Goal: Task Accomplishment & Management: Complete application form

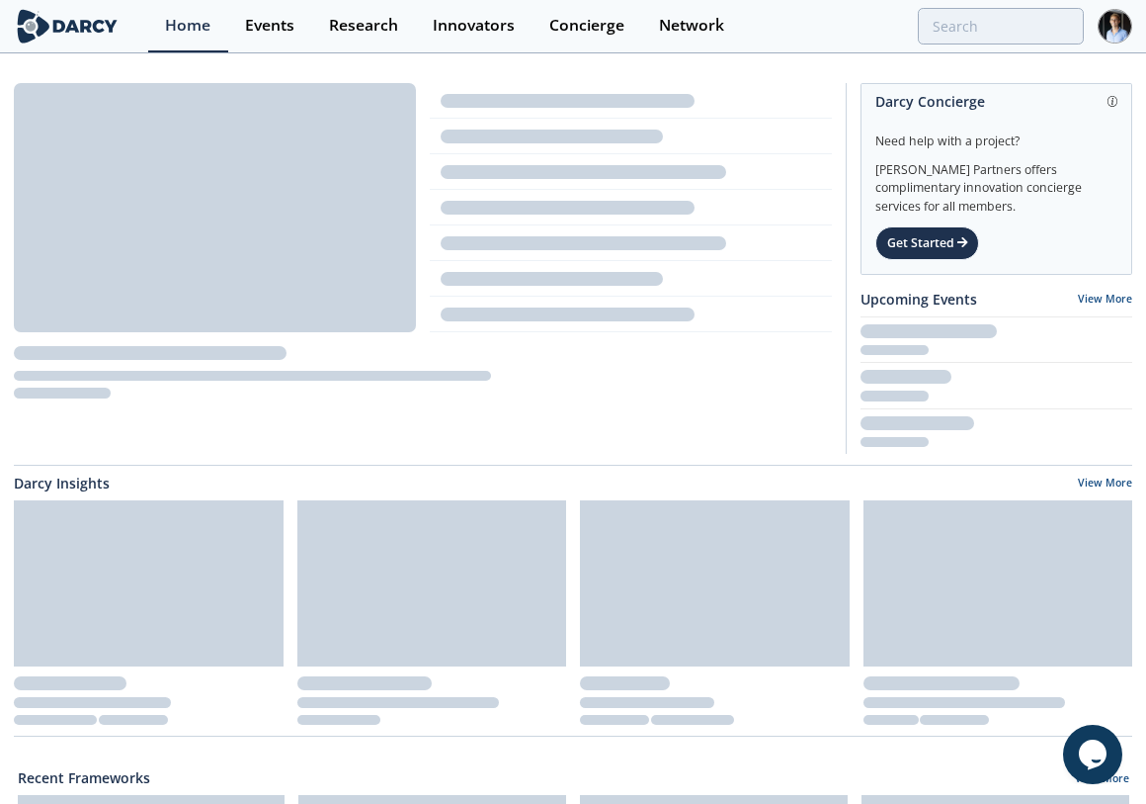
click at [1059, 6] on div "Home Events Research Innovators Concierge Network" at bounding box center [640, 26] width 984 height 52
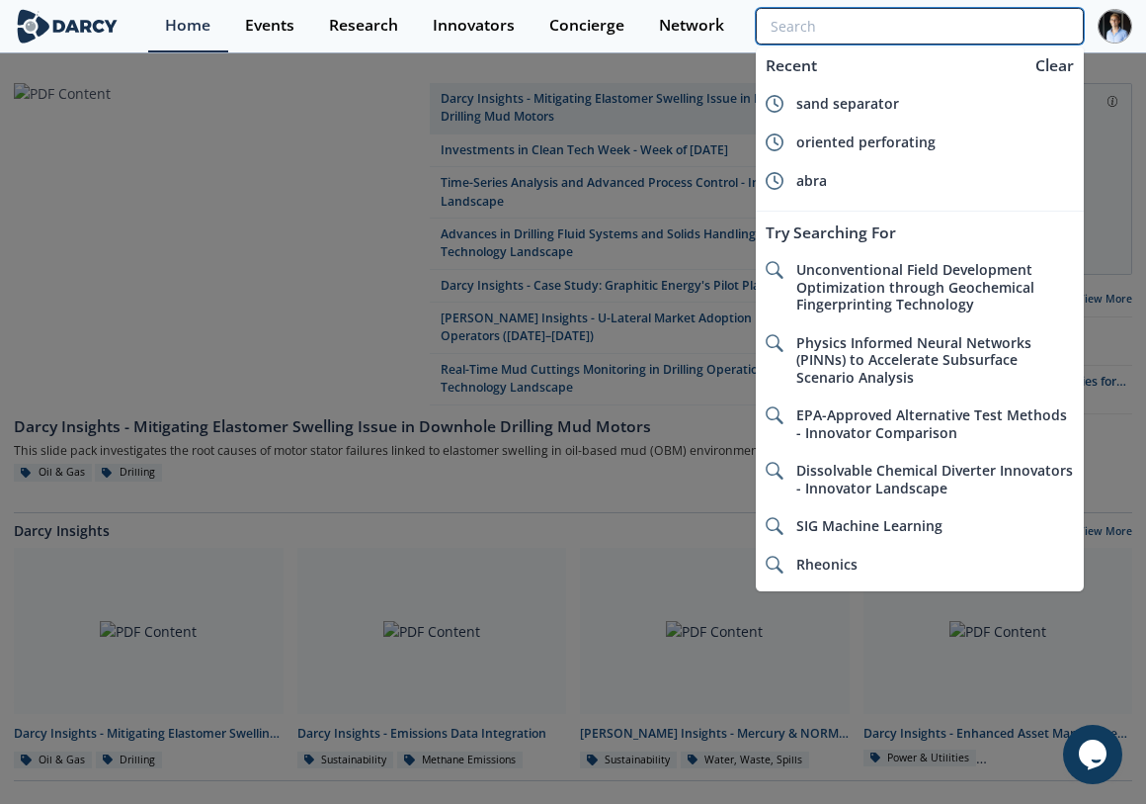
click at [1038, 25] on input "search" at bounding box center [920, 26] width 328 height 37
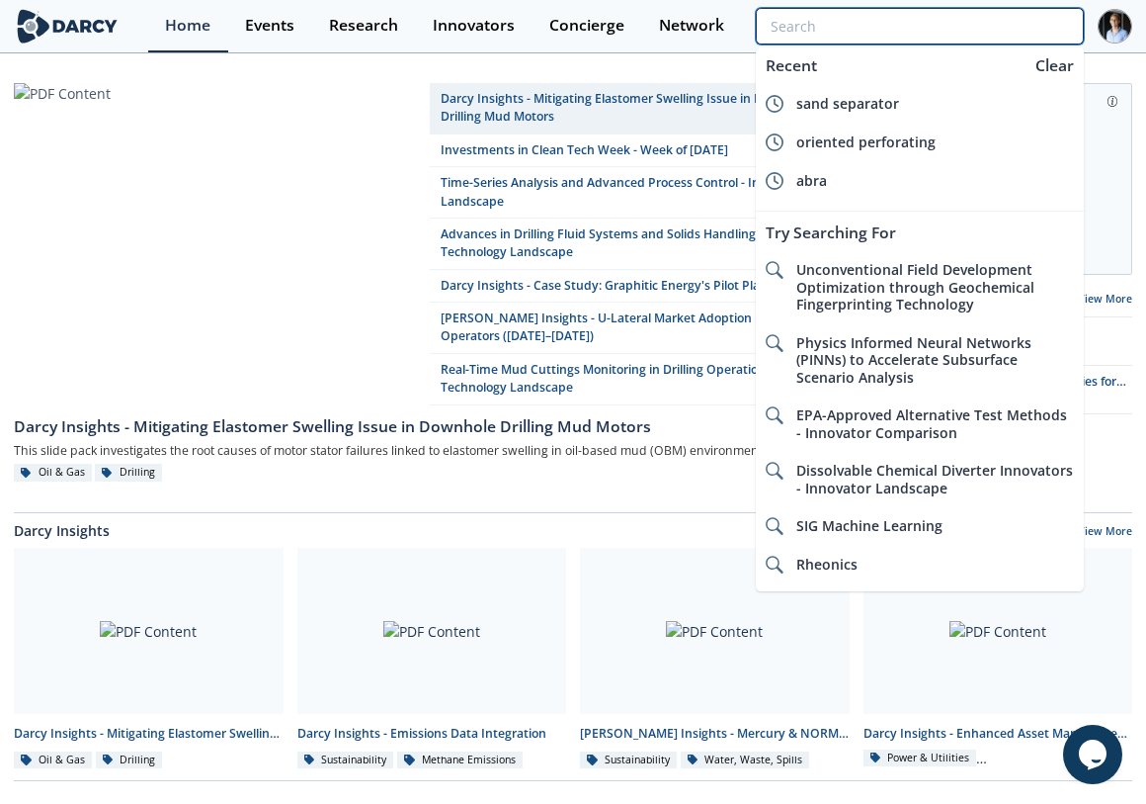
paste input "Cognitive Systems"
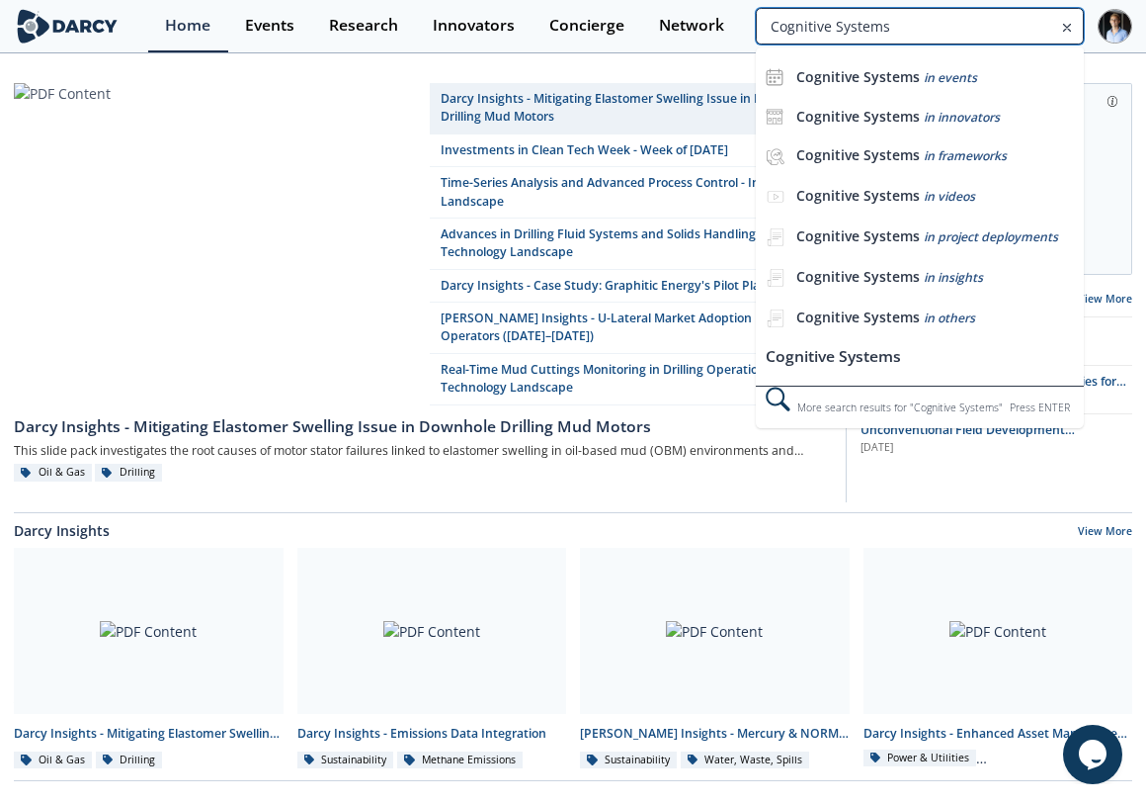
type input "Cognitive Systems"
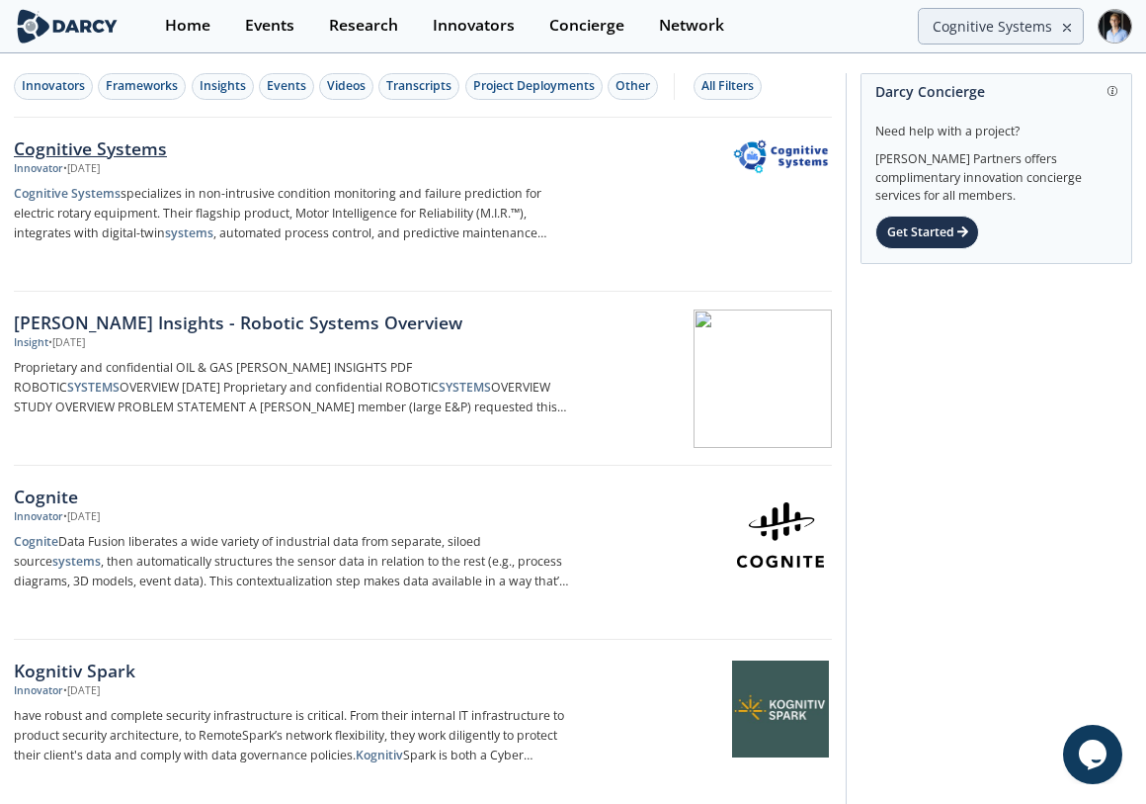
click at [501, 157] on div "Cognitive Systems" at bounding box center [291, 148] width 555 height 26
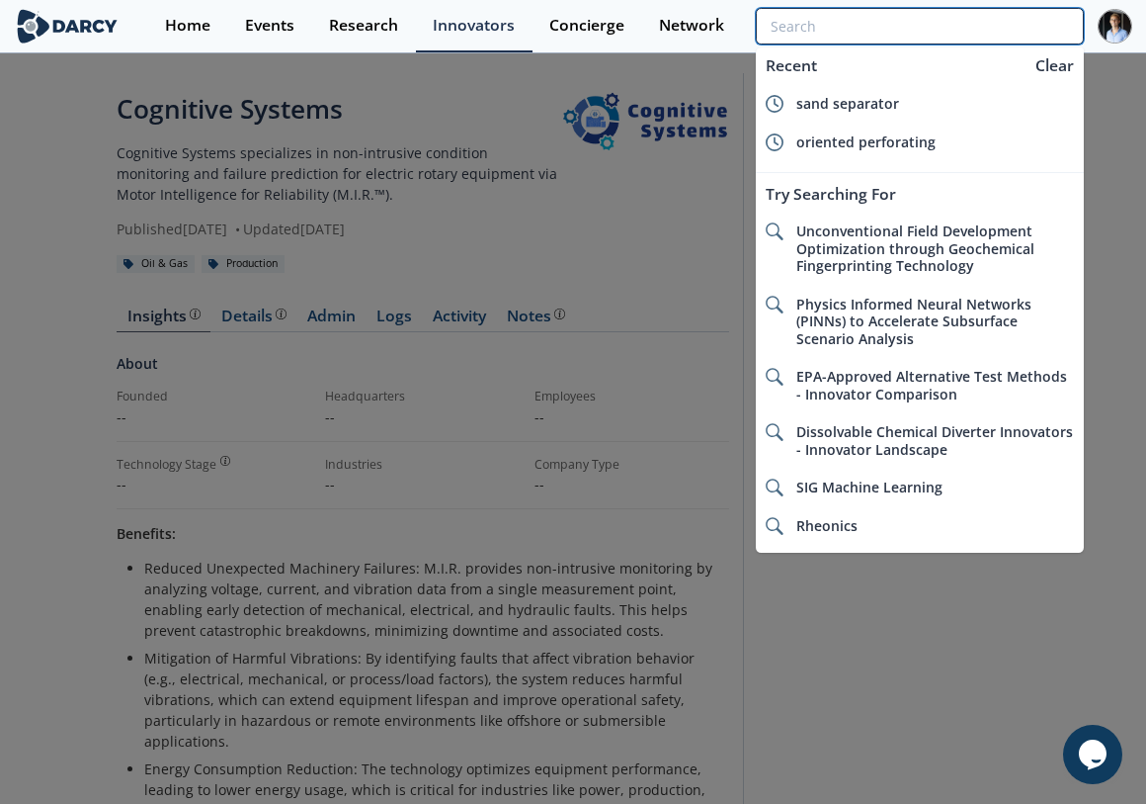
click at [939, 32] on input "search" at bounding box center [920, 26] width 328 height 37
paste input "Enerview"
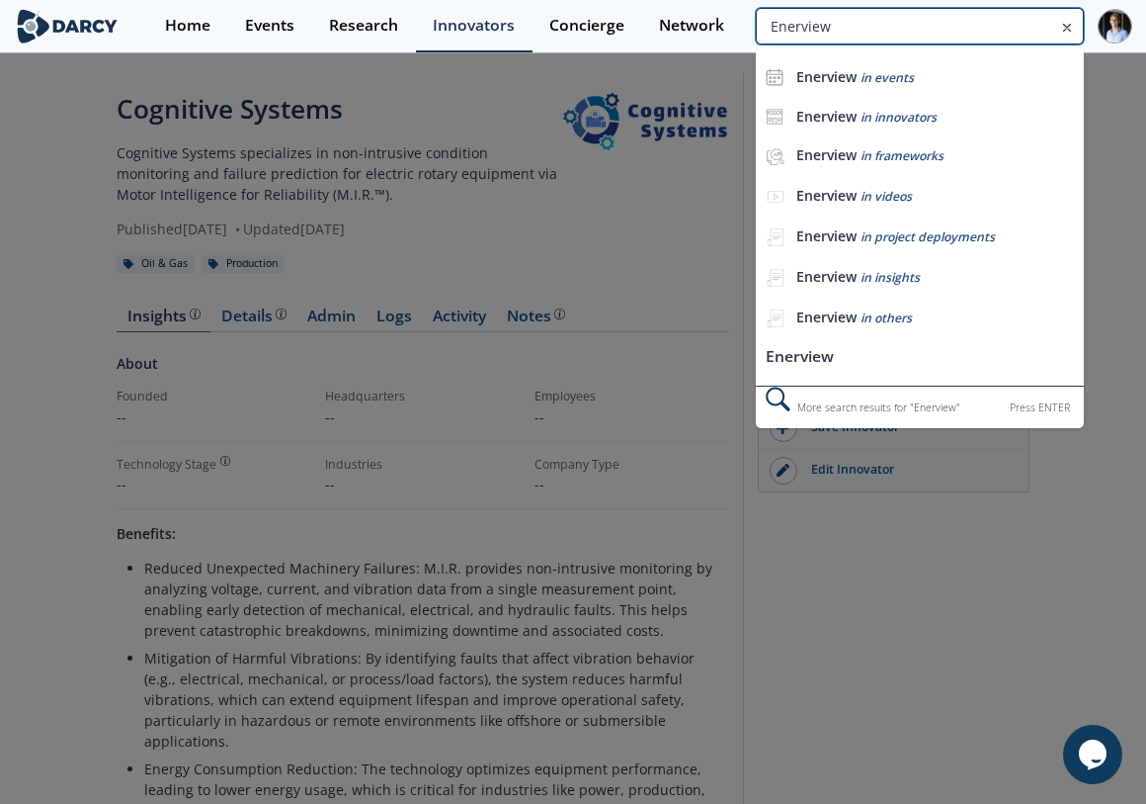
type input "Enerview"
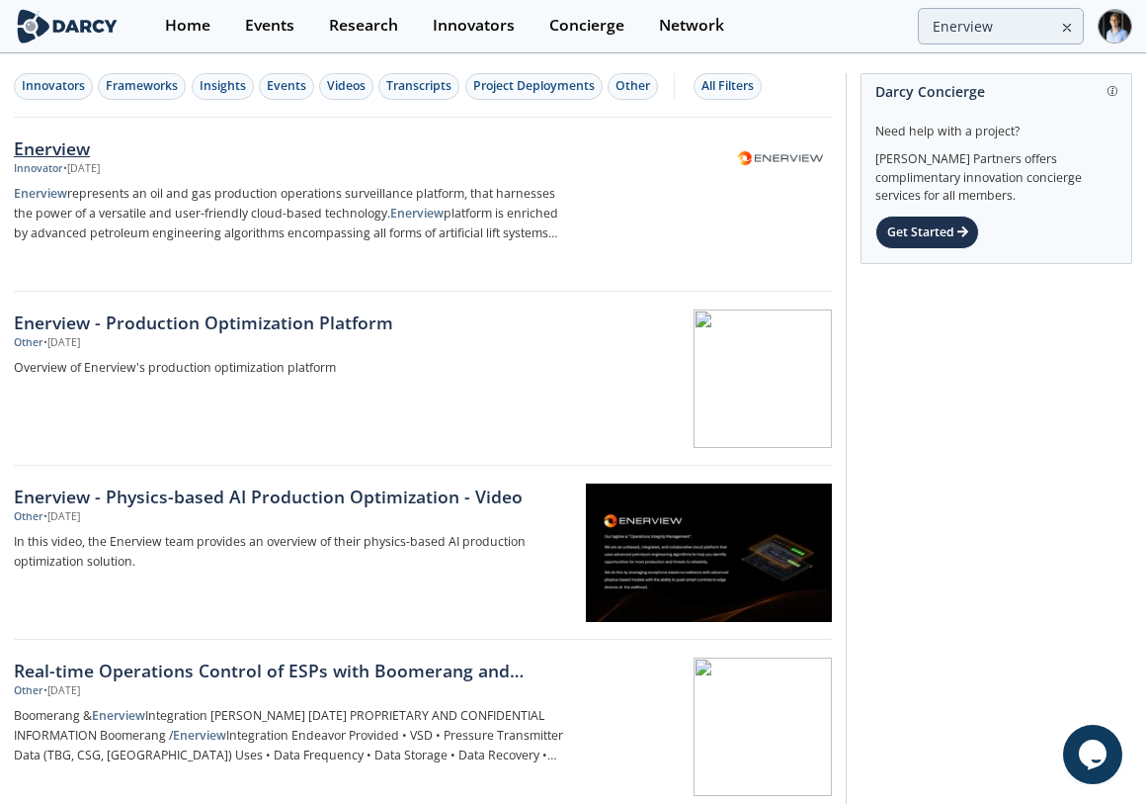
click at [460, 196] on p "Enerview represents an oil and gas production operations surveillance platform,…" at bounding box center [291, 213] width 555 height 59
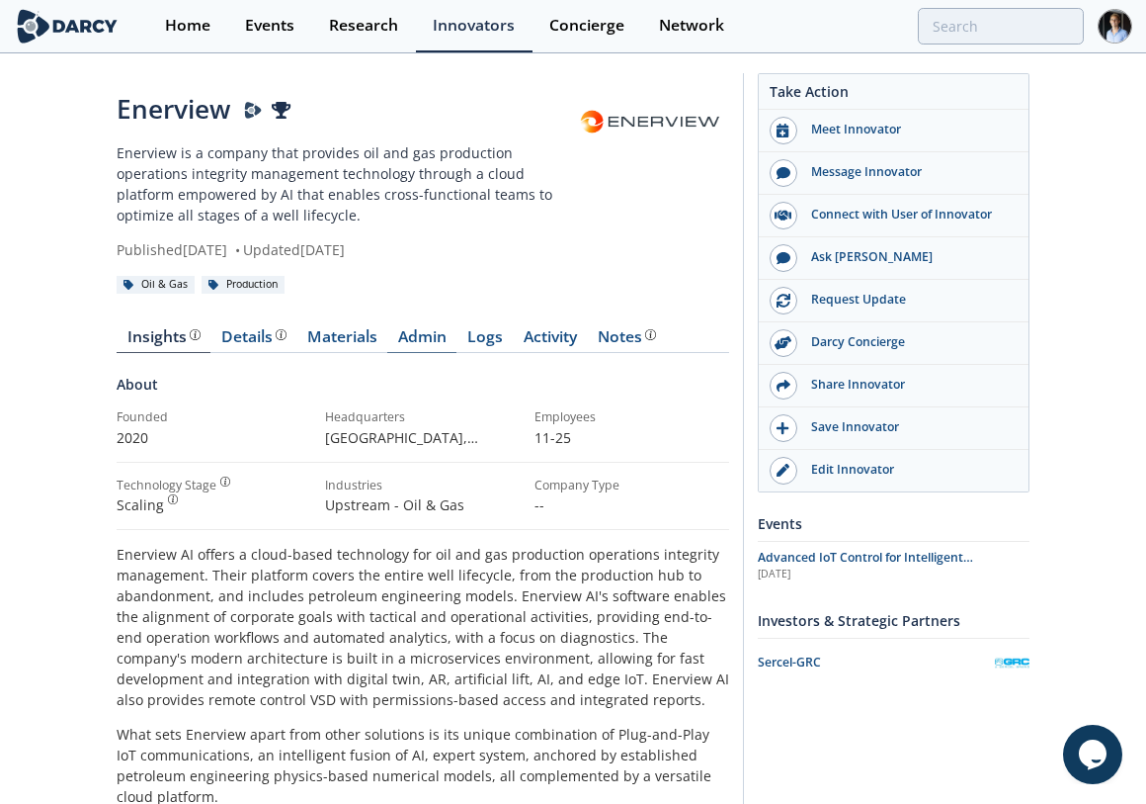
click at [412, 344] on link "Admin" at bounding box center [421, 341] width 69 height 24
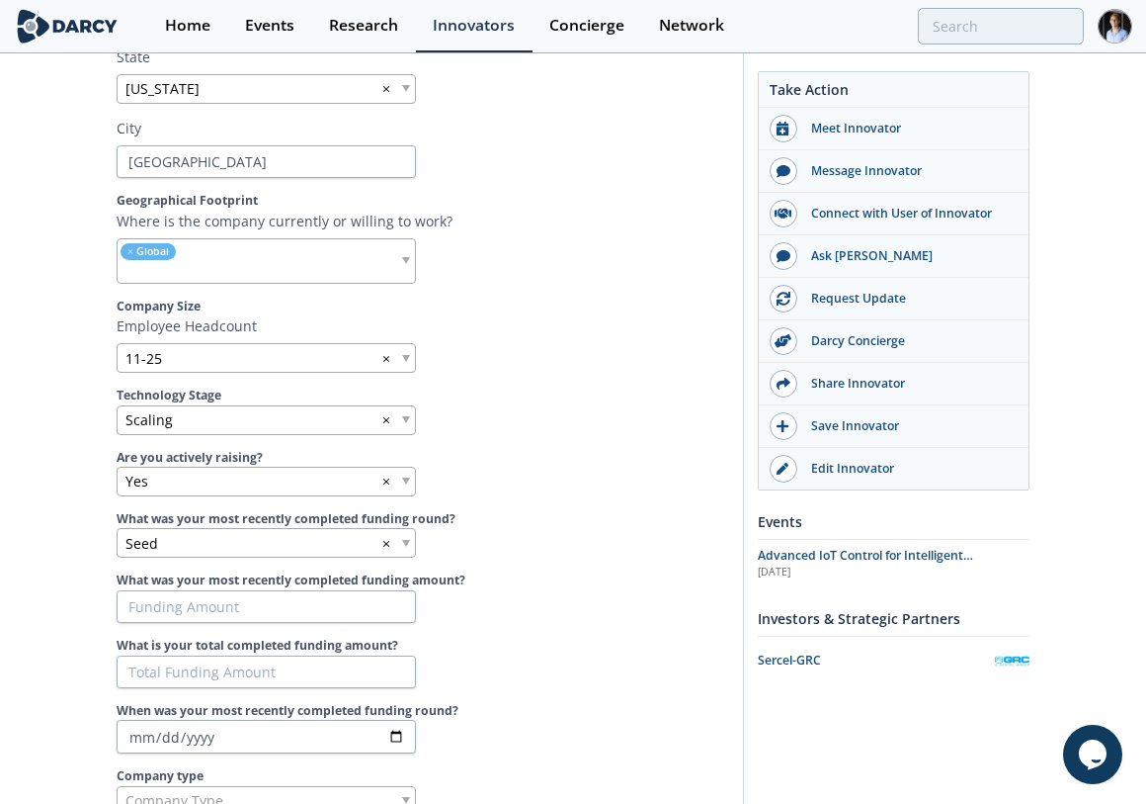
scroll to position [1208, 0]
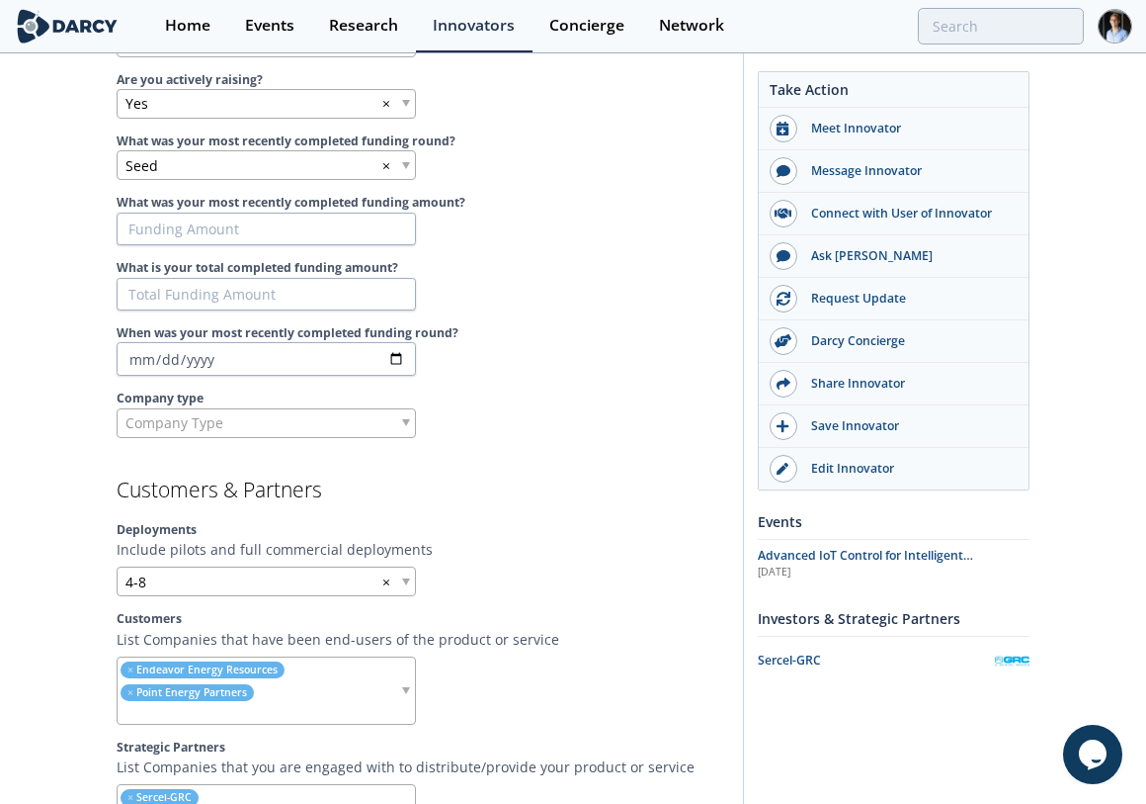
click at [312, 703] on input "search" at bounding box center [259, 713] width 282 height 21
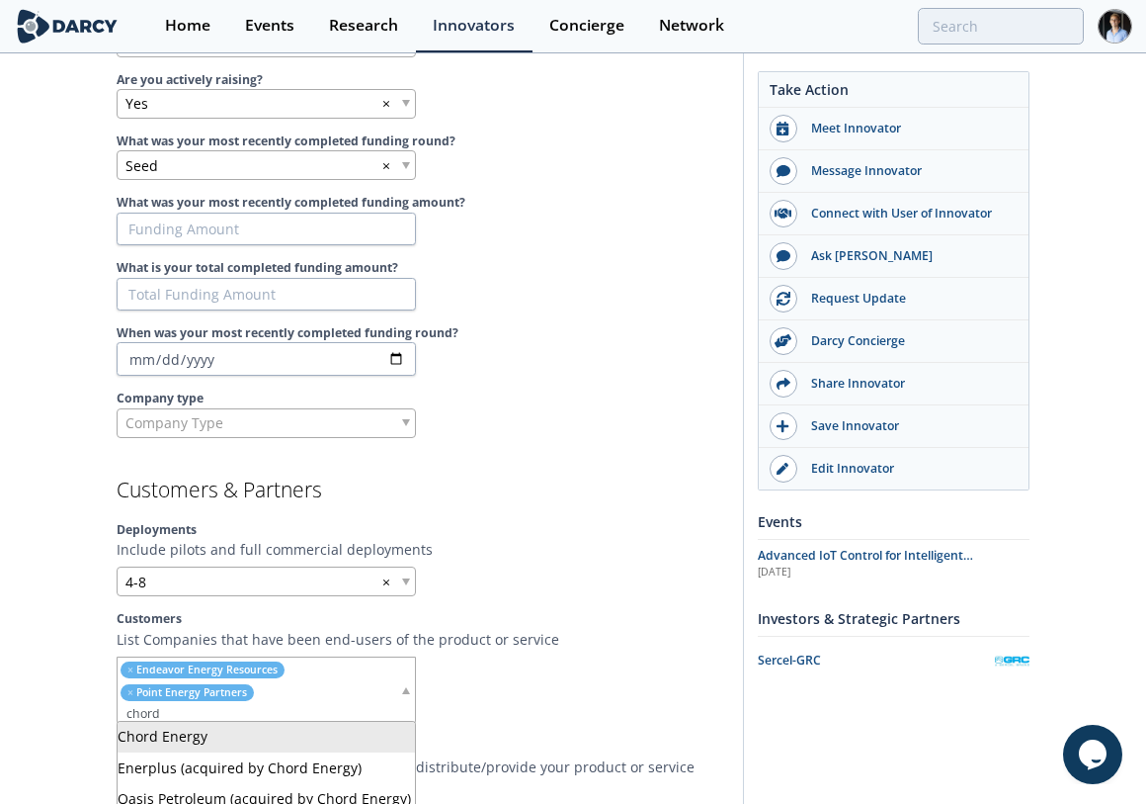
type input "chord"
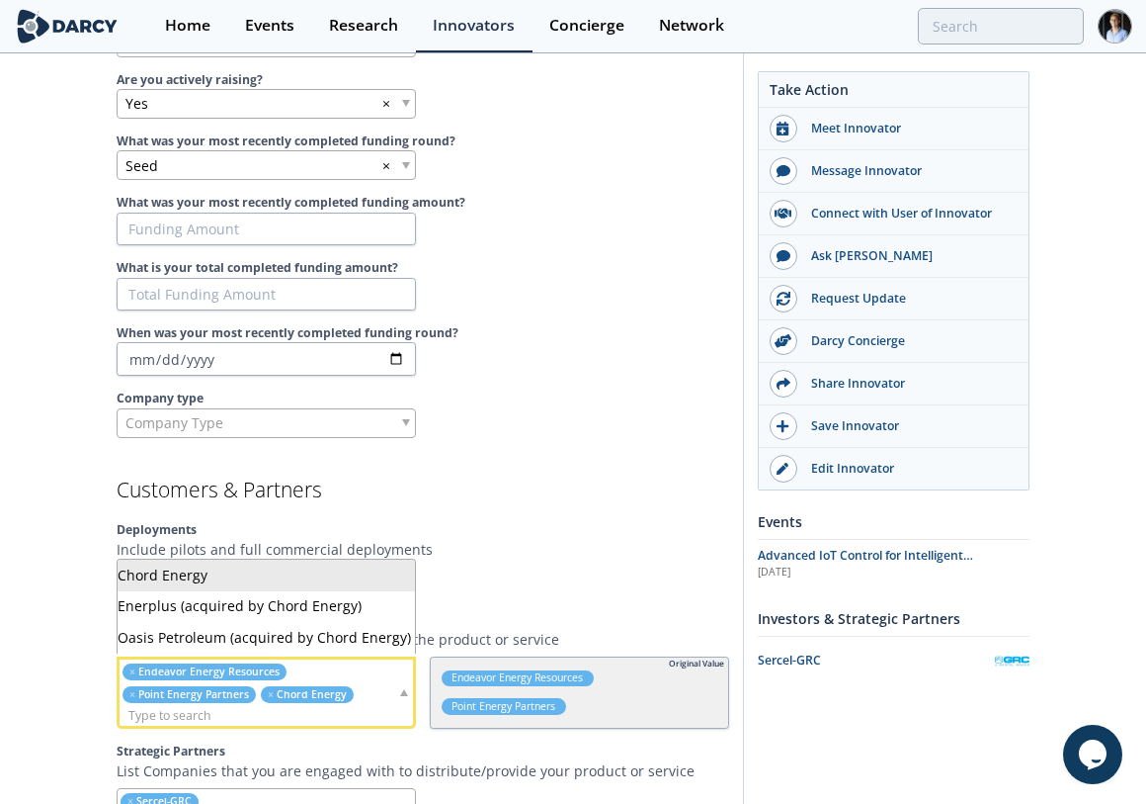
click at [561, 526] on label "Deployments" at bounding box center [423, 530] width 613 height 18
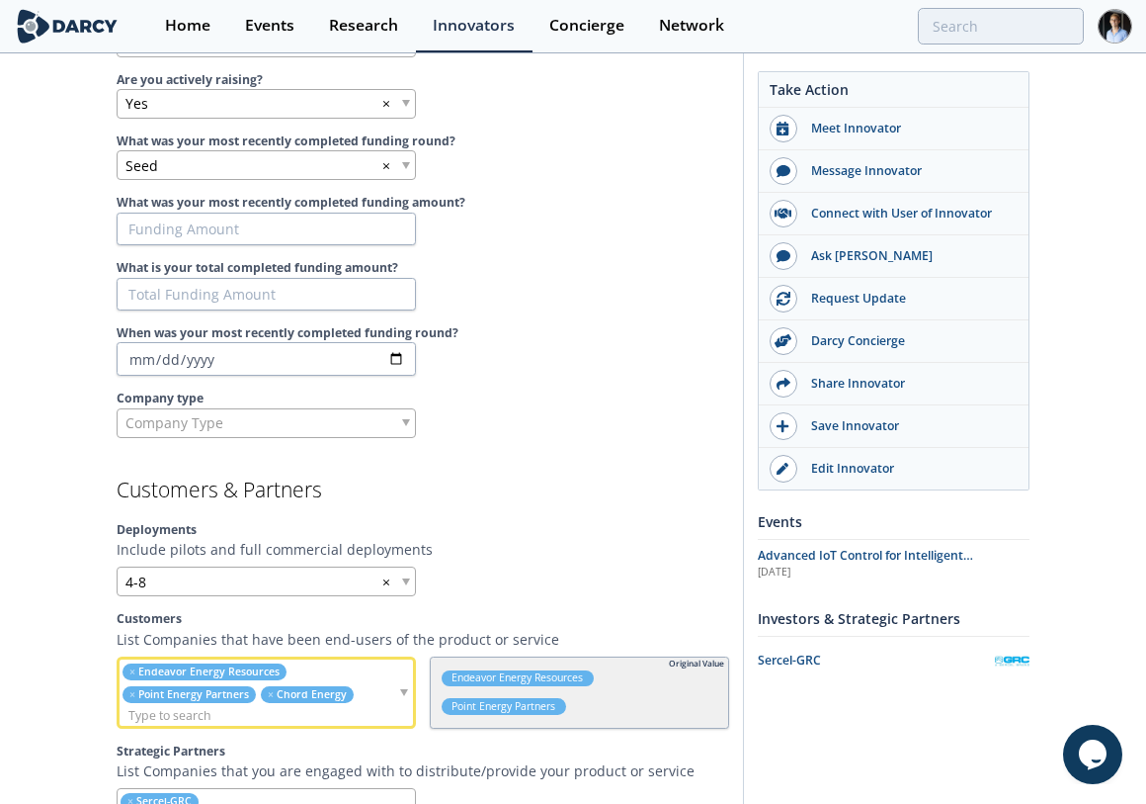
click at [295, 396] on label "Company type" at bounding box center [423, 398] width 613 height 18
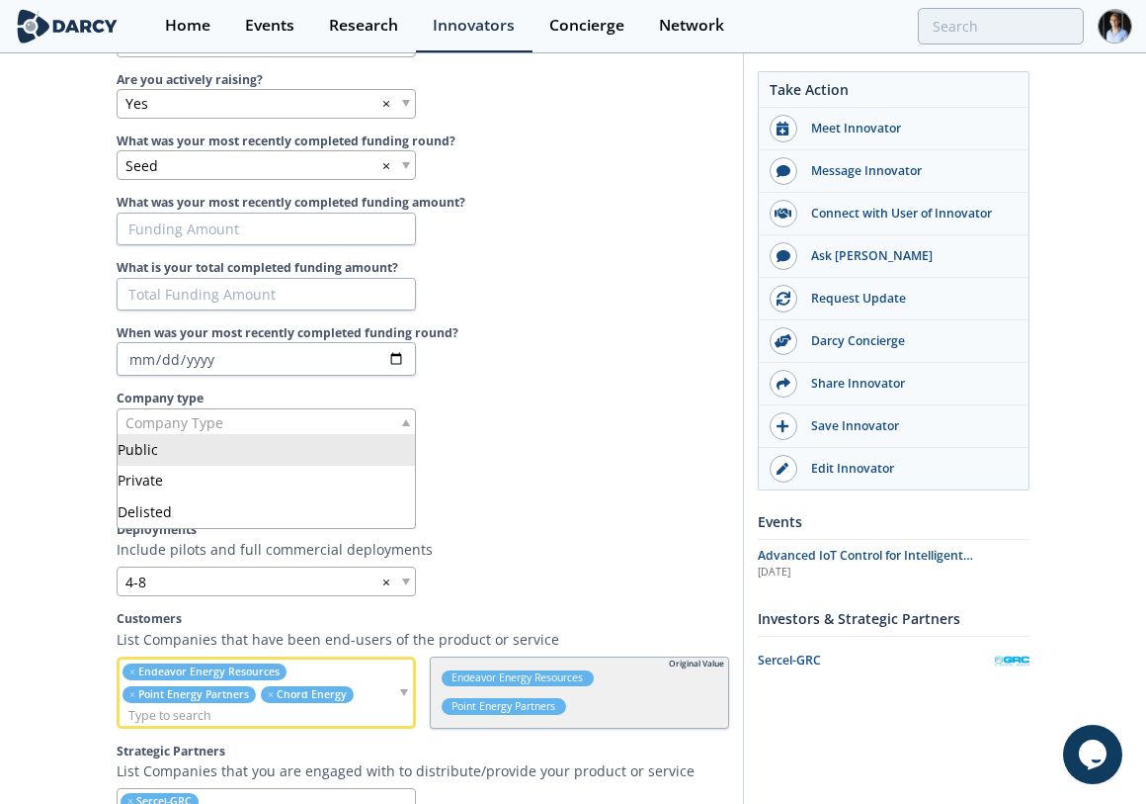
click at [305, 426] on div "Company Type" at bounding box center [266, 423] width 299 height 30
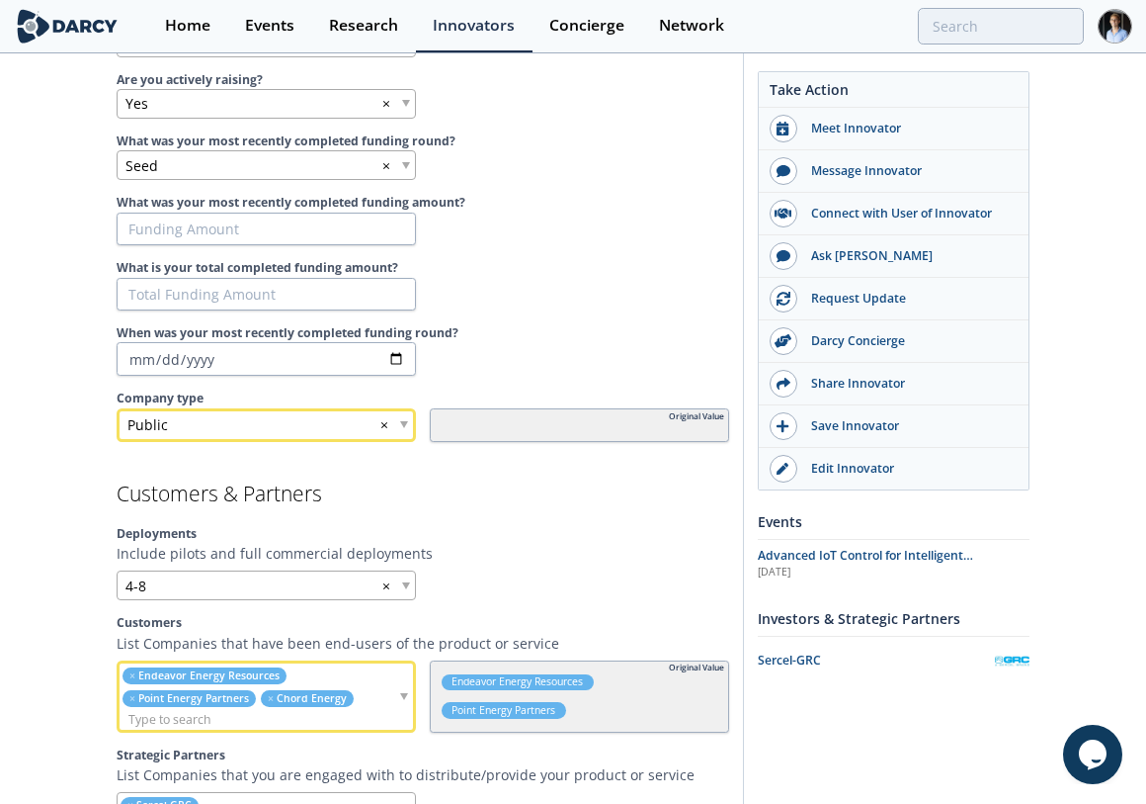
click at [313, 410] on div "Public ×" at bounding box center [266, 425] width 299 height 34
click at [389, 419] on div "Public ×" at bounding box center [266, 425] width 299 height 34
click at [378, 421] on div "Public ×" at bounding box center [266, 425] width 299 height 34
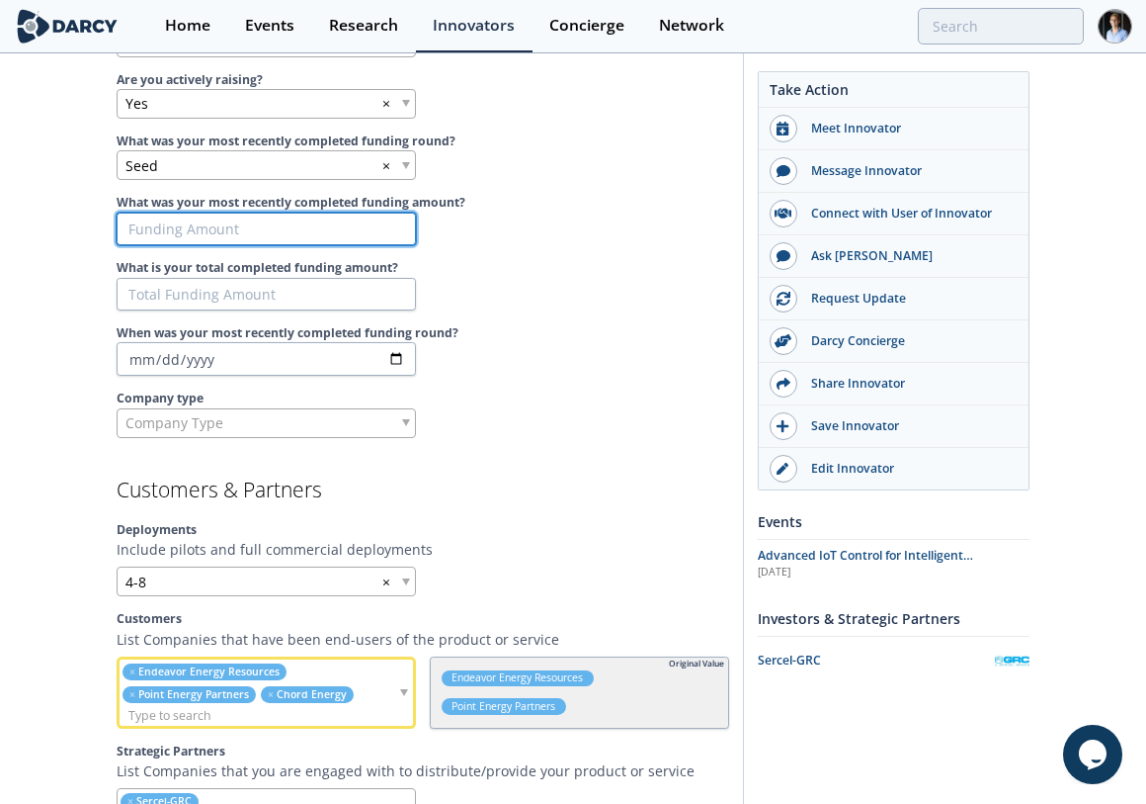
click at [300, 233] on input "What was your most recently completed funding amount?" at bounding box center [266, 229] width 299 height 34
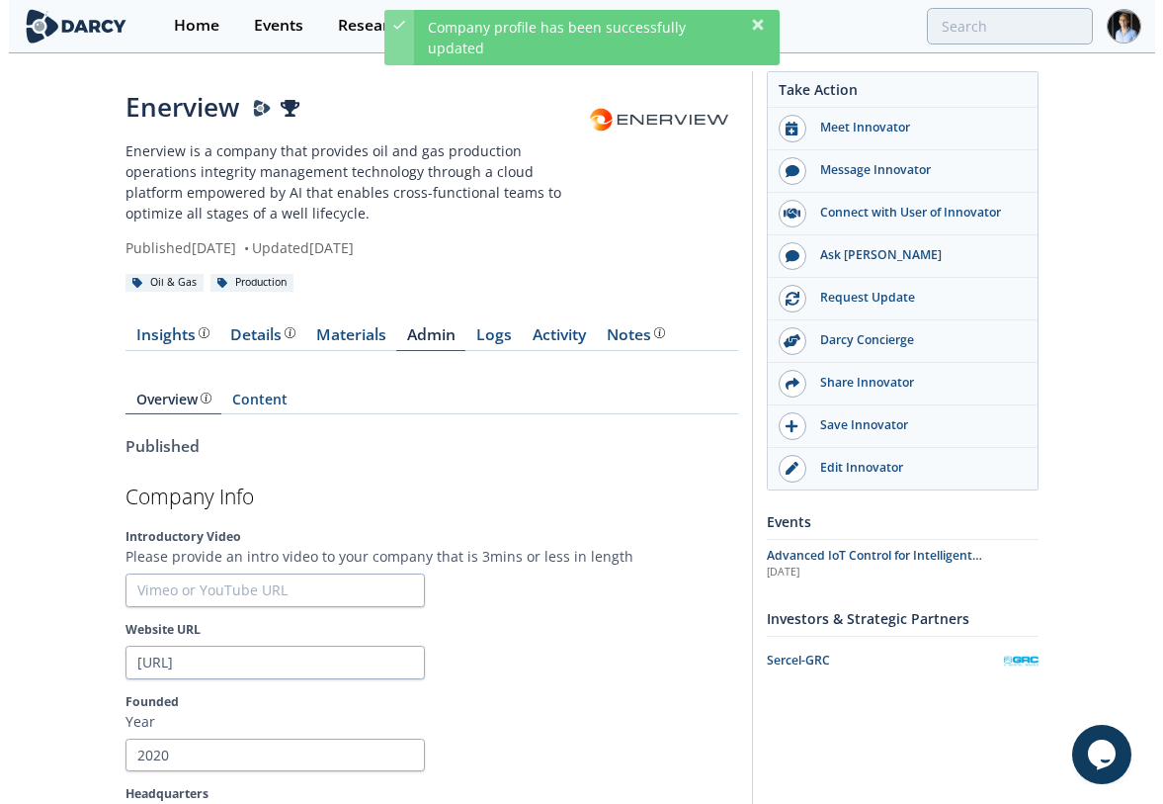
scroll to position [0, 0]
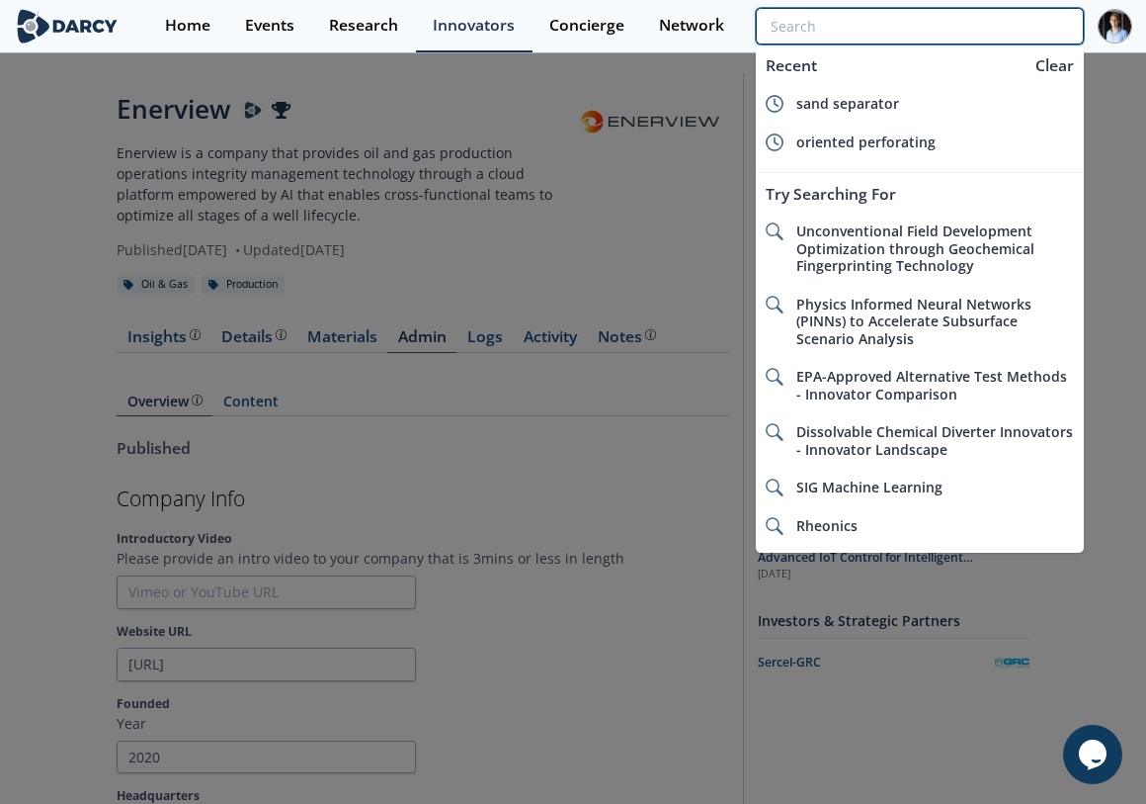
click at [987, 24] on input "search" at bounding box center [920, 26] width 328 height 37
paste input "Curtiss-Wright"
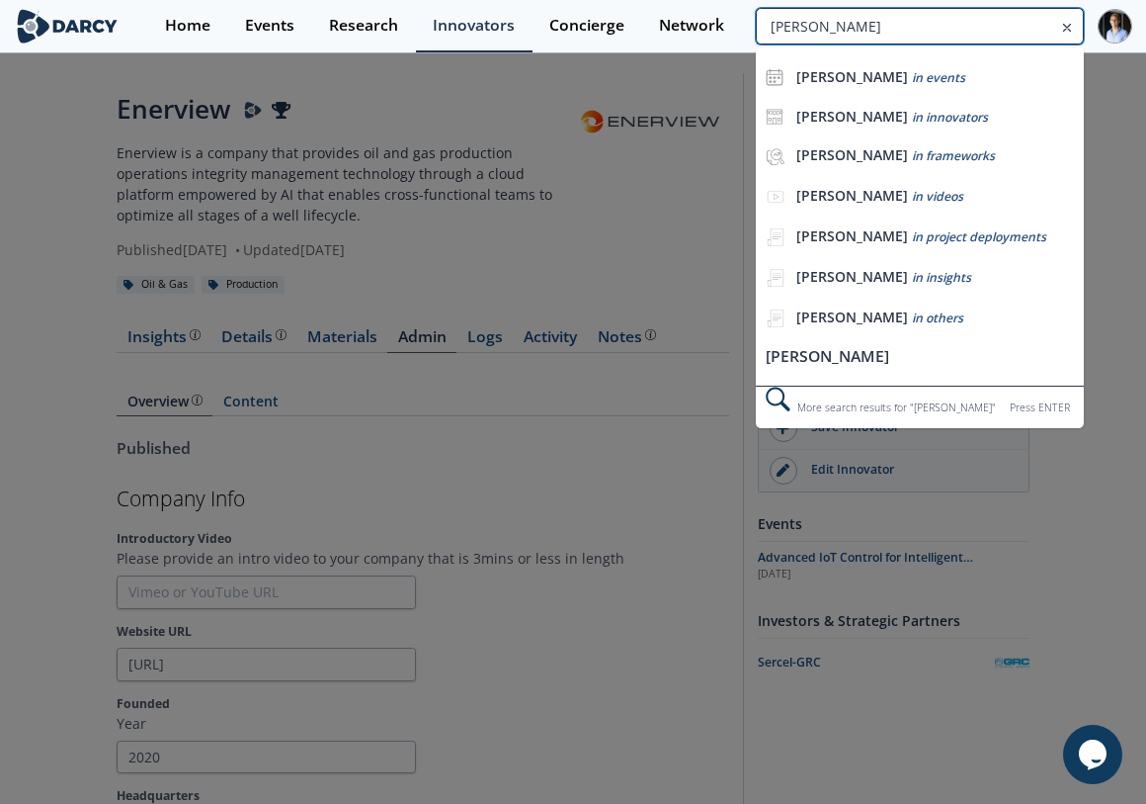
type input "Curtiss-Wright"
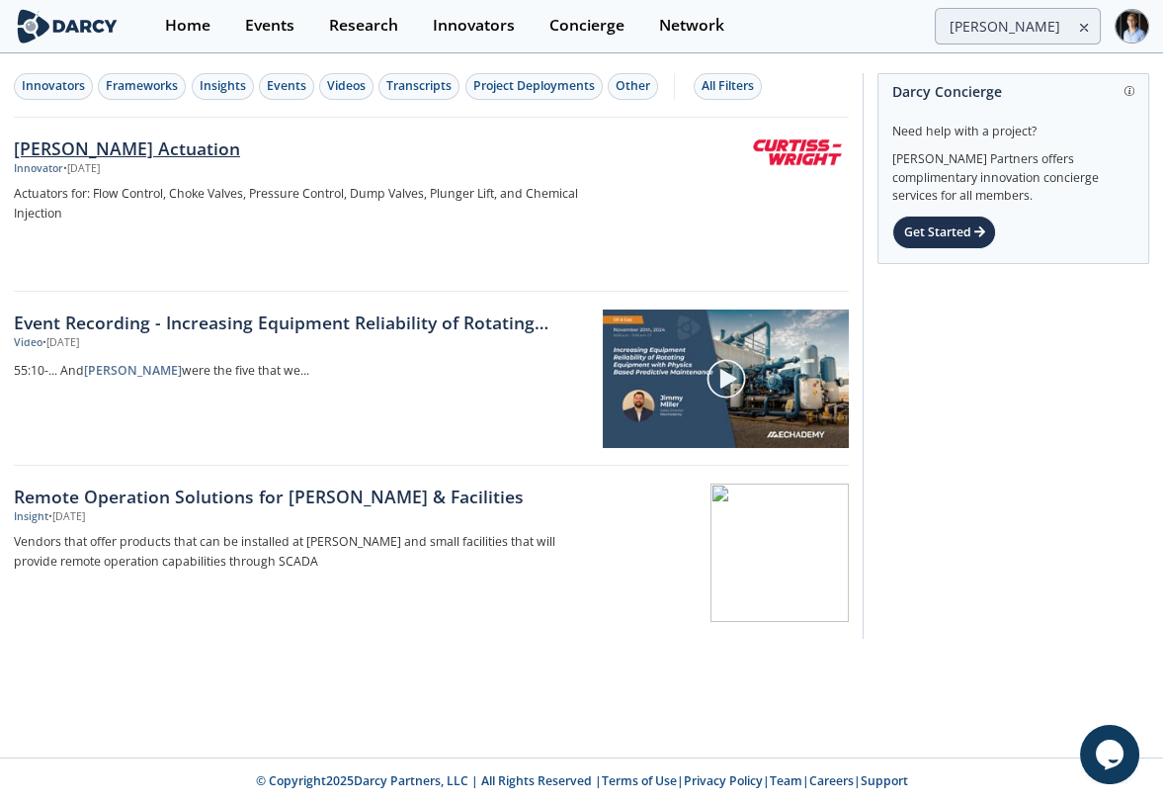
click at [467, 220] on p "Actuators for: Flow Control, Choke Valves, Pressure Control, Dump Valves, Plung…" at bounding box center [300, 204] width 572 height 40
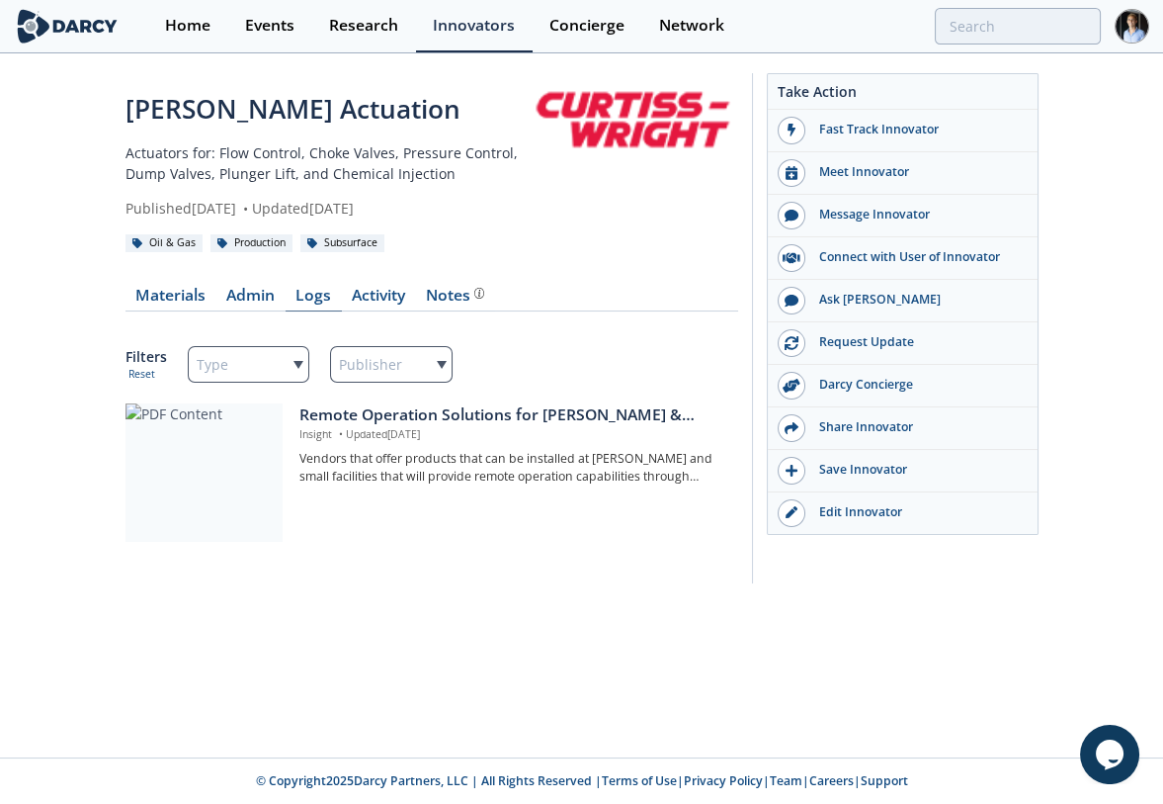
click at [290, 296] on link "Logs" at bounding box center [314, 300] width 56 height 24
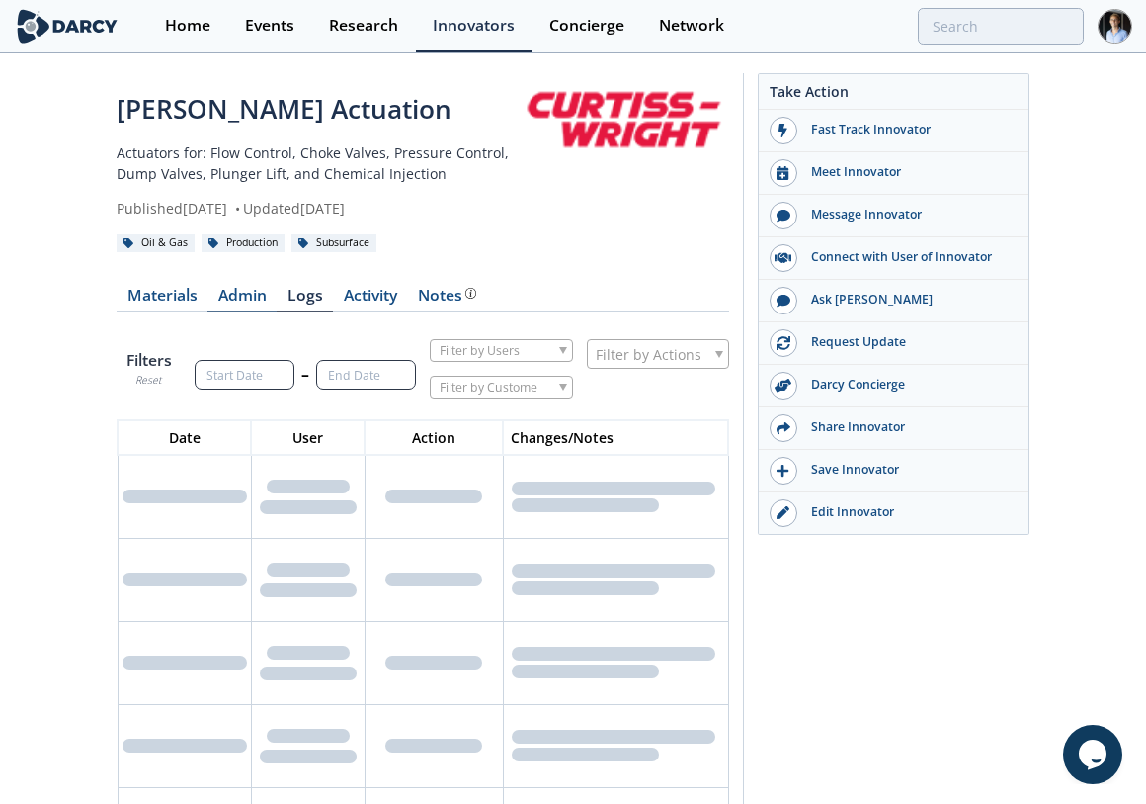
click at [257, 299] on link "Admin" at bounding box center [242, 300] width 69 height 24
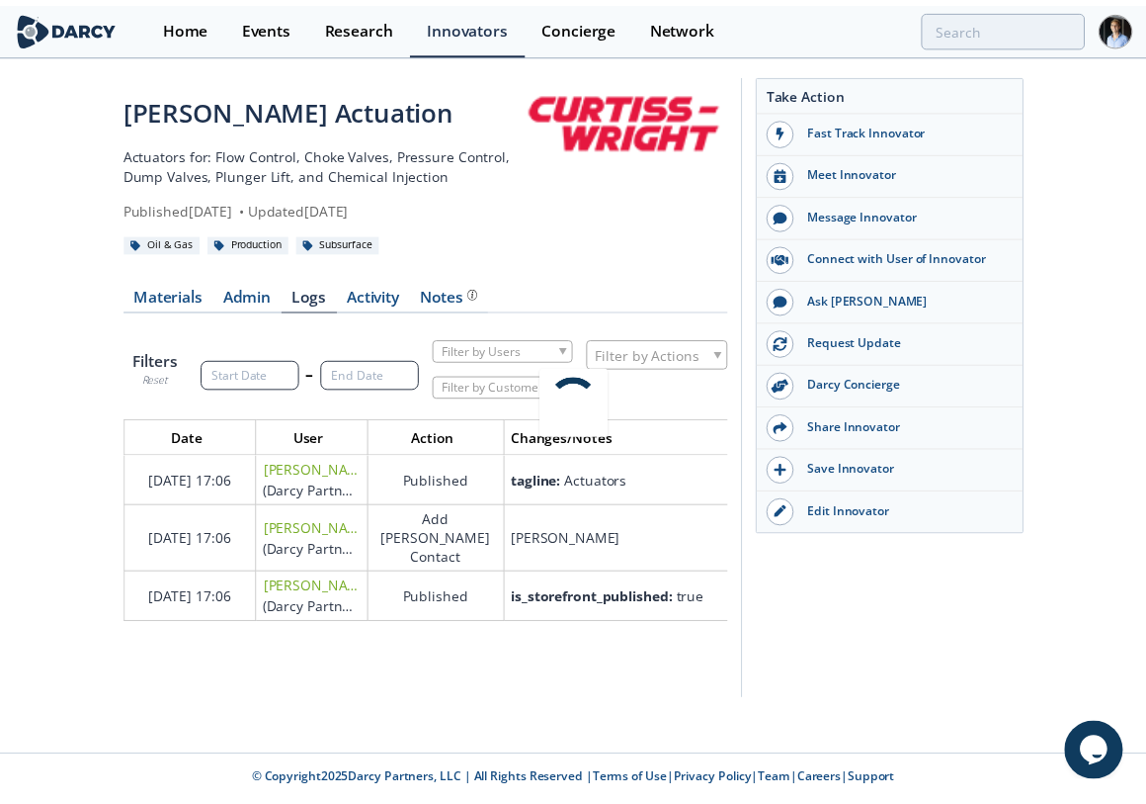
scroll to position [190, 731]
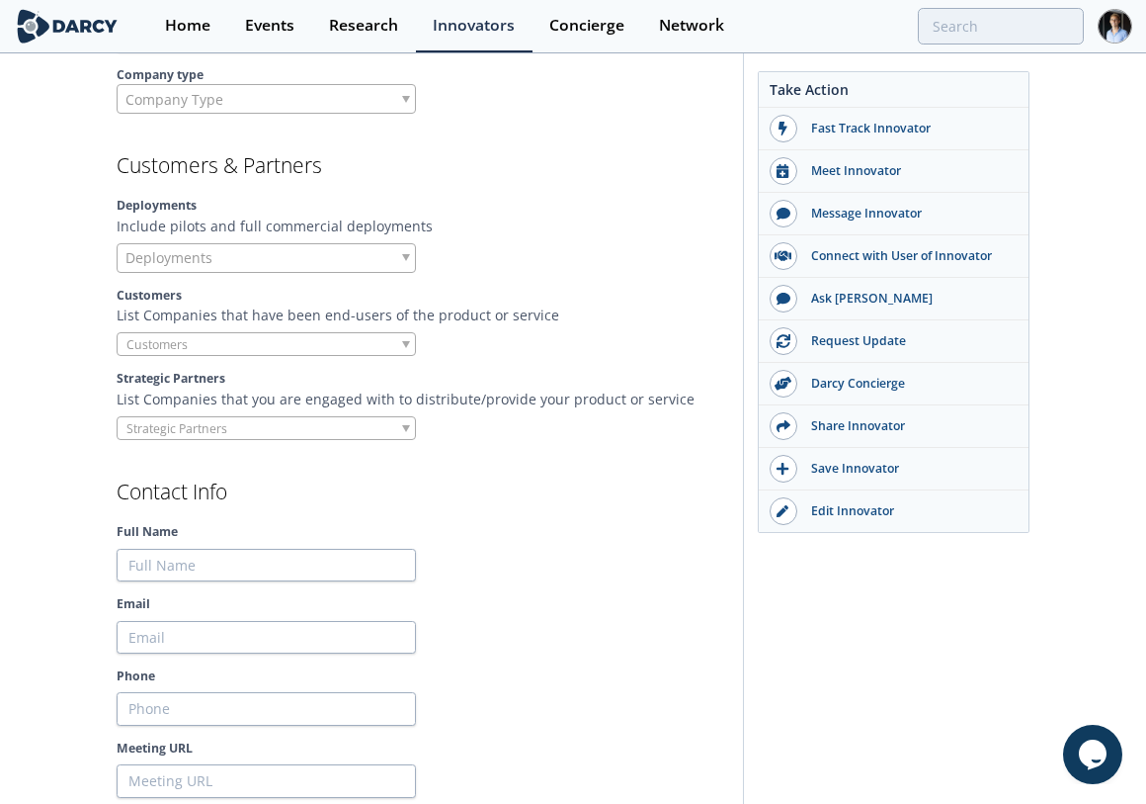
scroll to position [1208, 0]
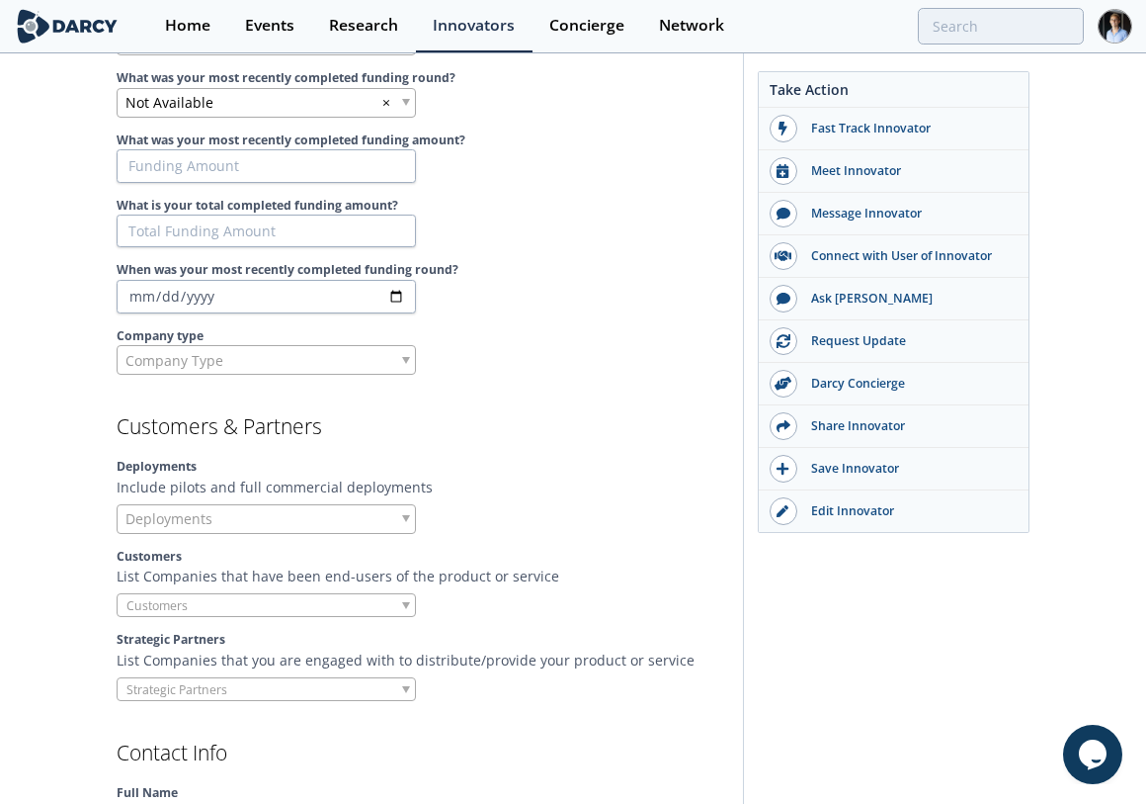
click at [186, 365] on span "Company Type" at bounding box center [175, 360] width 98 height 28
drag, startPoint x: 576, startPoint y: 469, endPoint x: 550, endPoint y: 482, distance: 29.6
click at [569, 473] on div "Deployments Include pilots and full commercial deployments Deployments" at bounding box center [423, 495] width 613 height 75
click at [213, 593] on div at bounding box center [266, 605] width 299 height 25
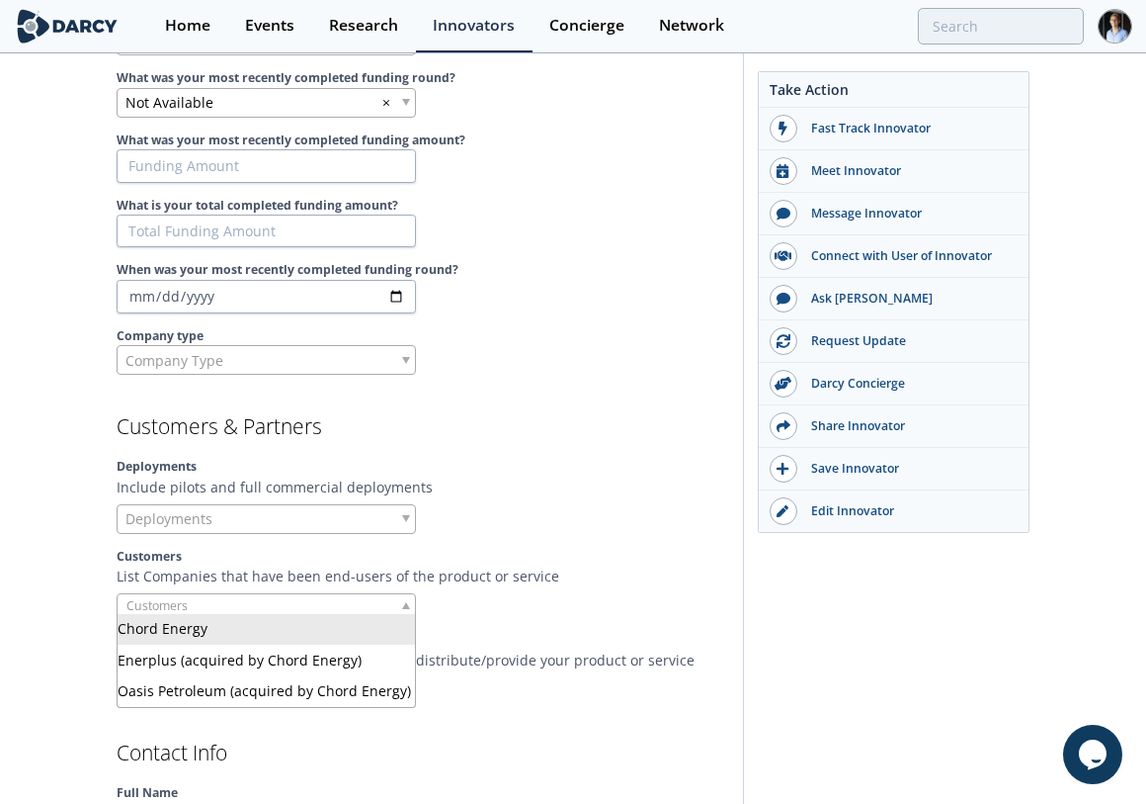
type input "w"
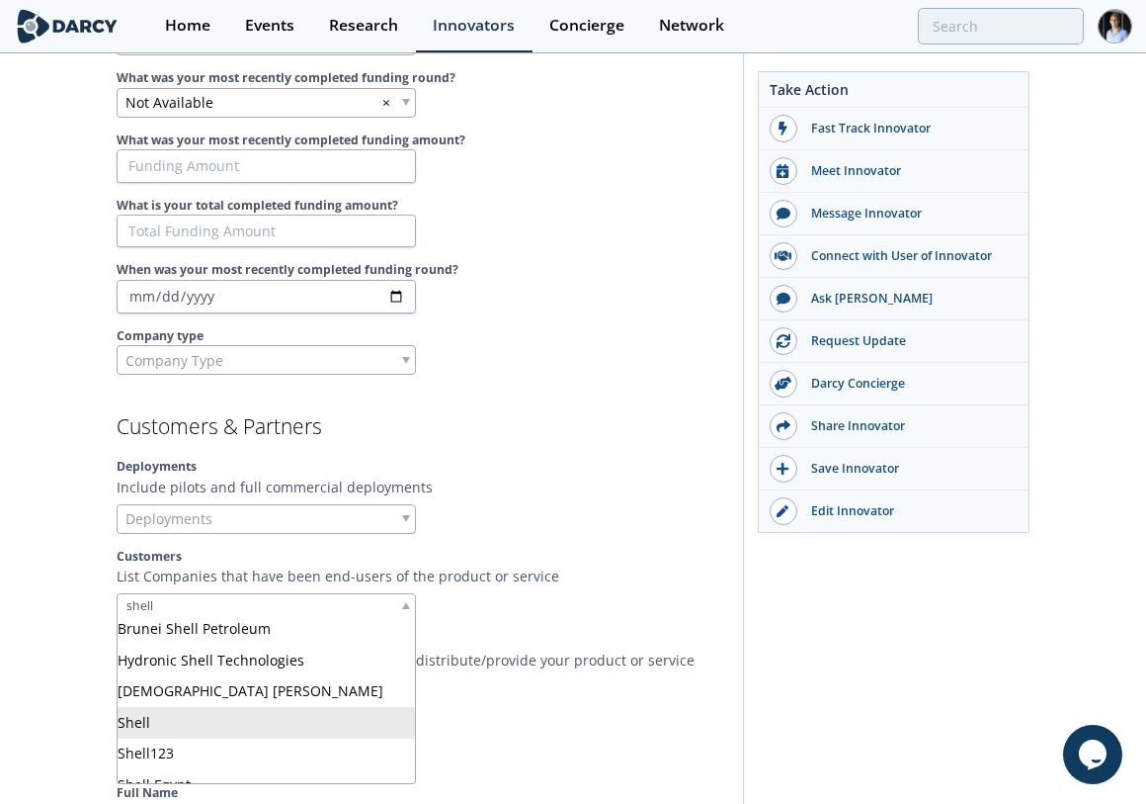
type input "shell"
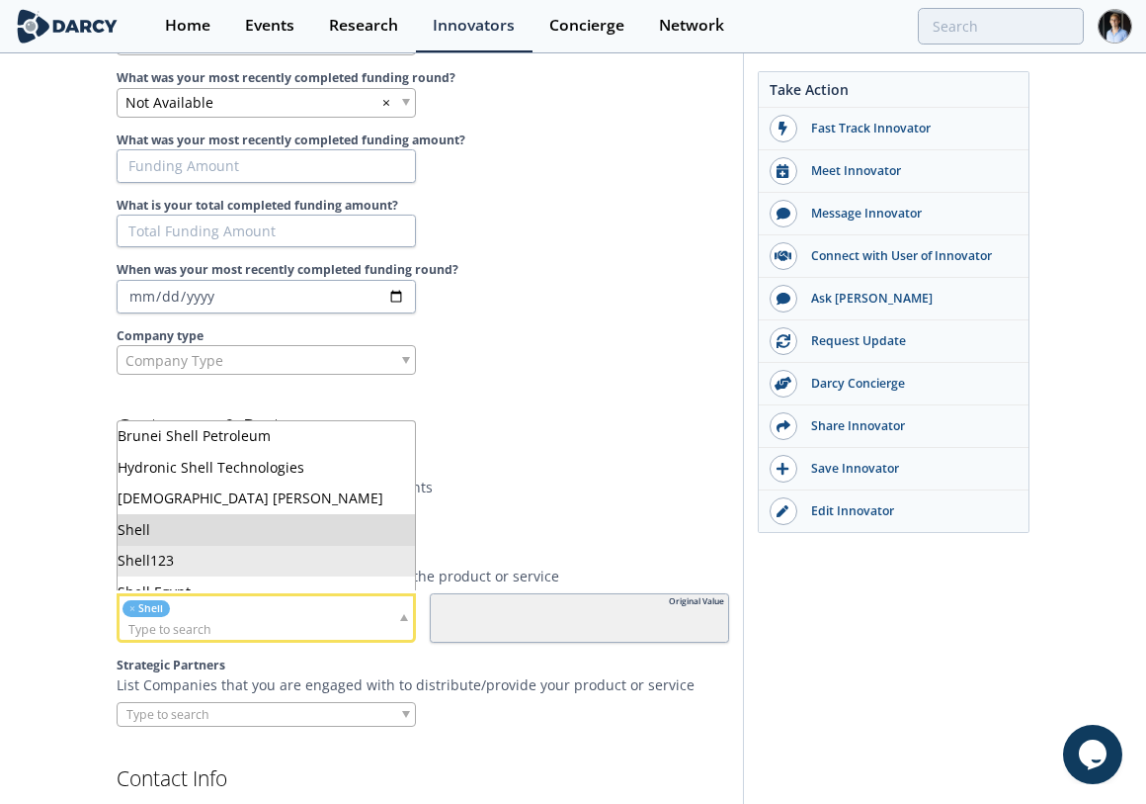
click at [543, 505] on div at bounding box center [579, 519] width 299 height 30
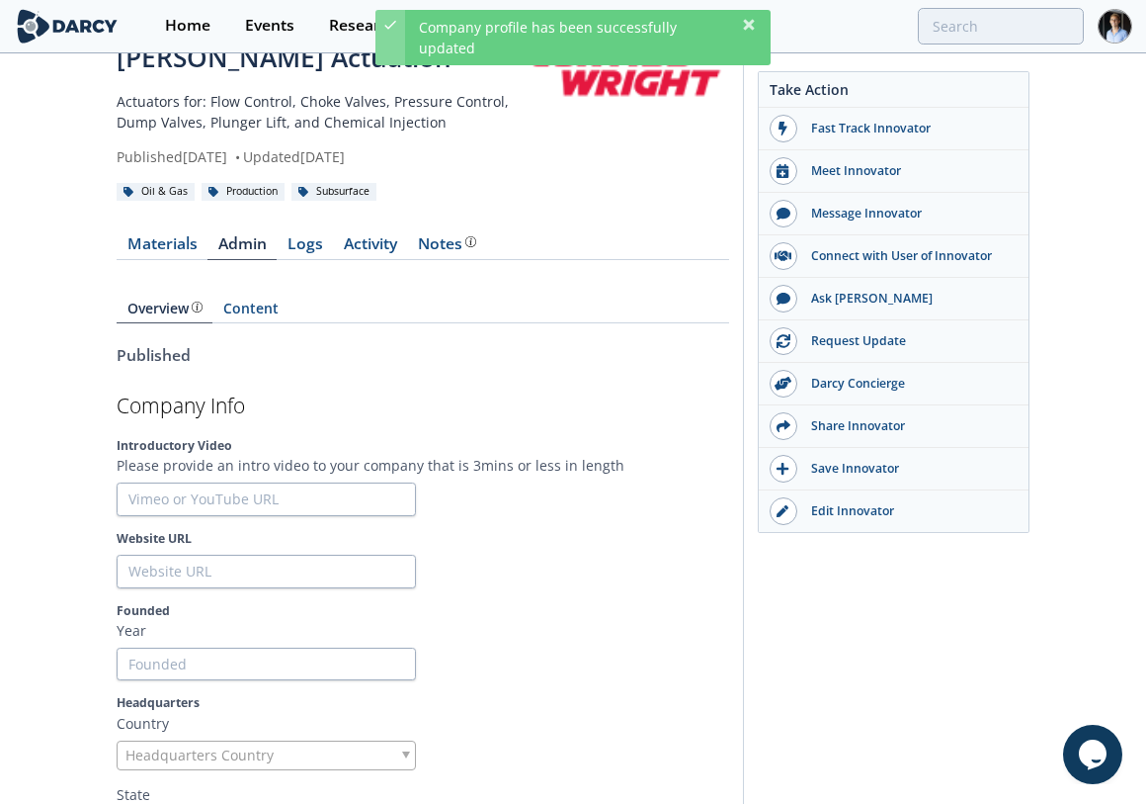
scroll to position [0, 0]
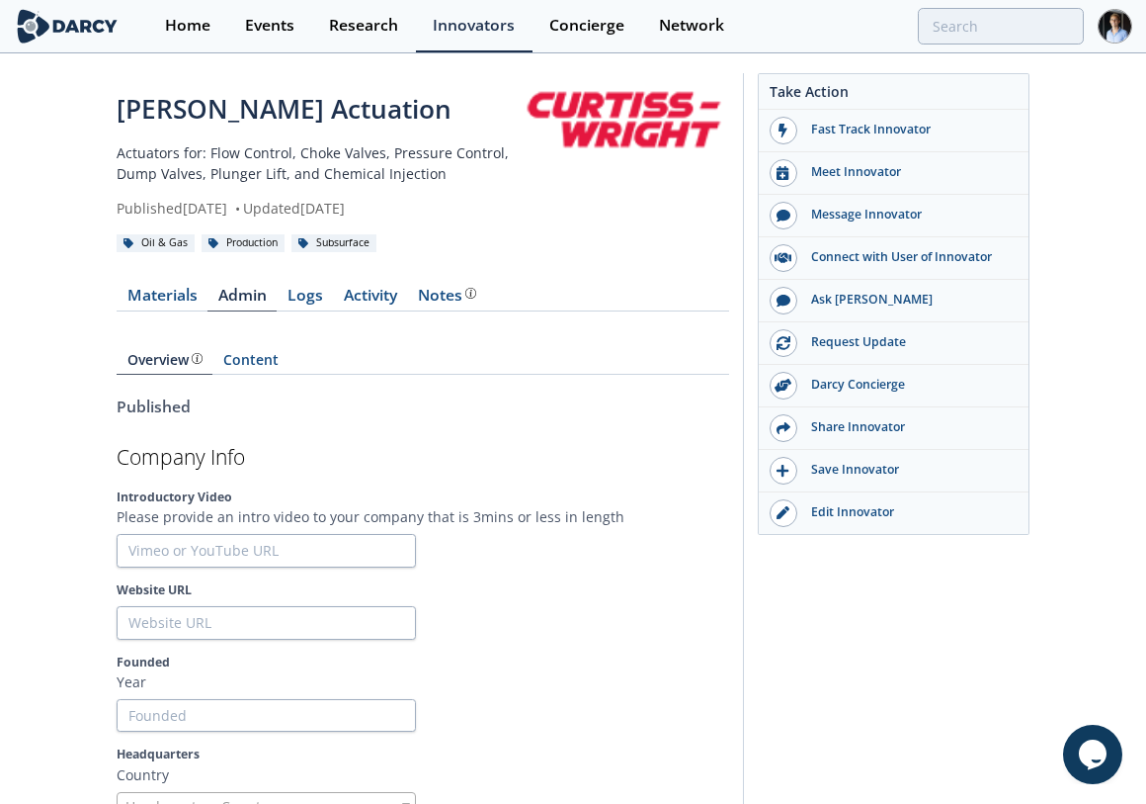
paste input "Kinetic Pump Innovations"
click at [965, 30] on input "search" at bounding box center [920, 26] width 328 height 37
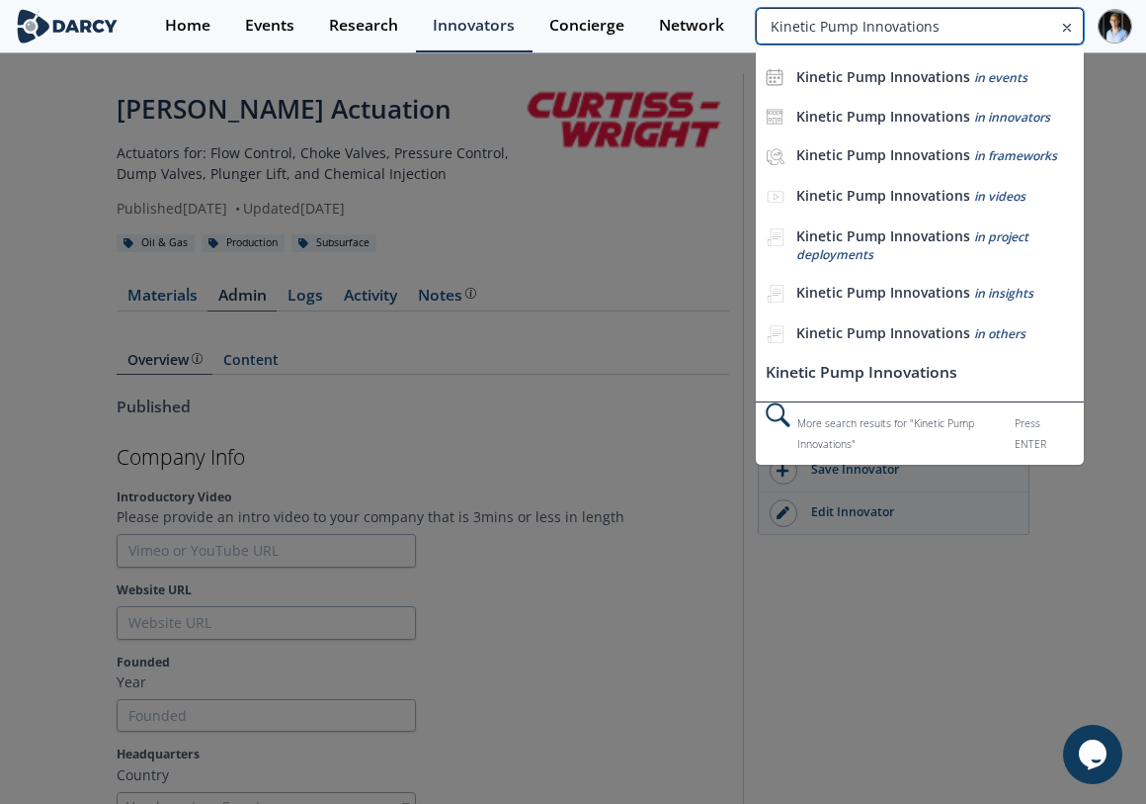
type input "Kinetic Pump Innovations"
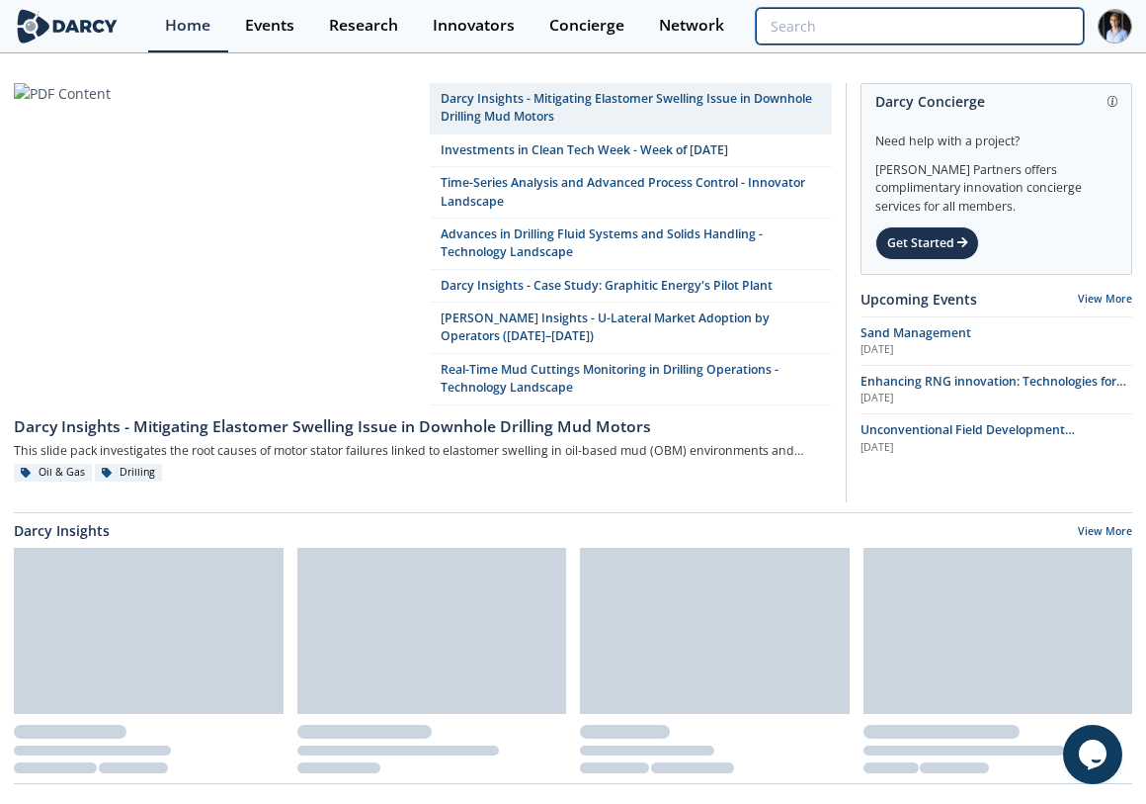
click at [991, 33] on input "search" at bounding box center [920, 26] width 328 height 37
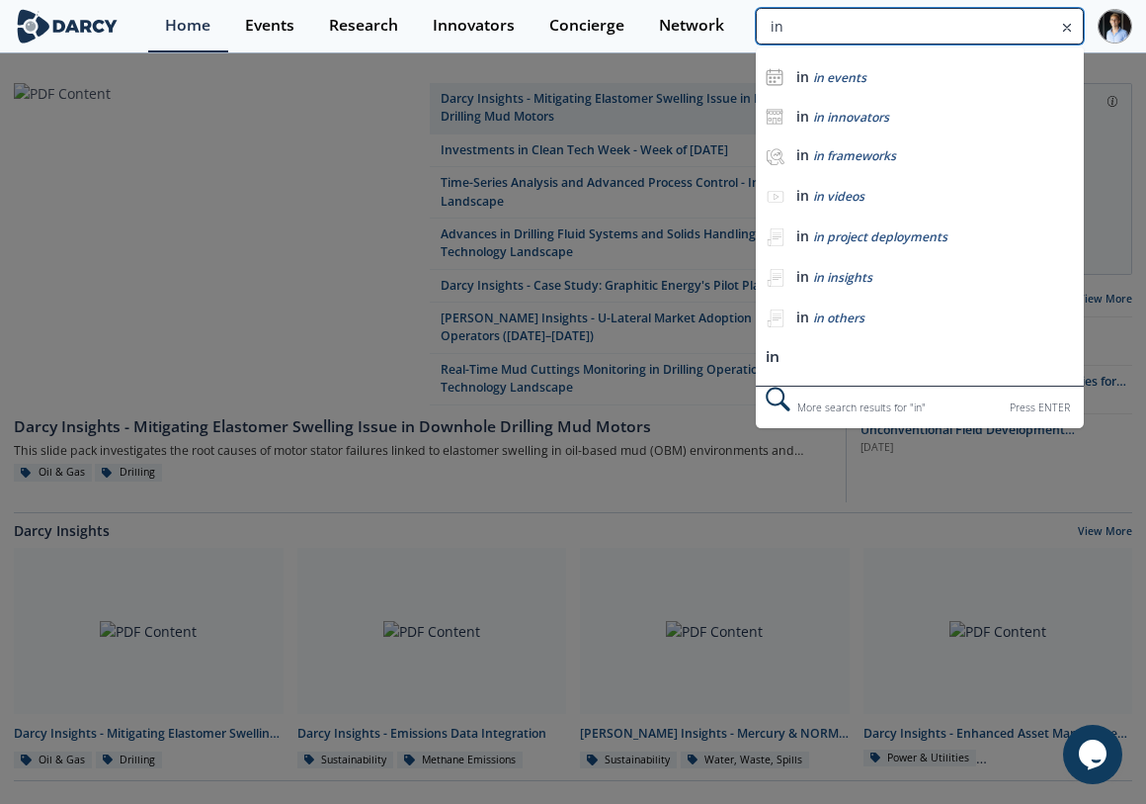
type input "i"
type input "fluidics"
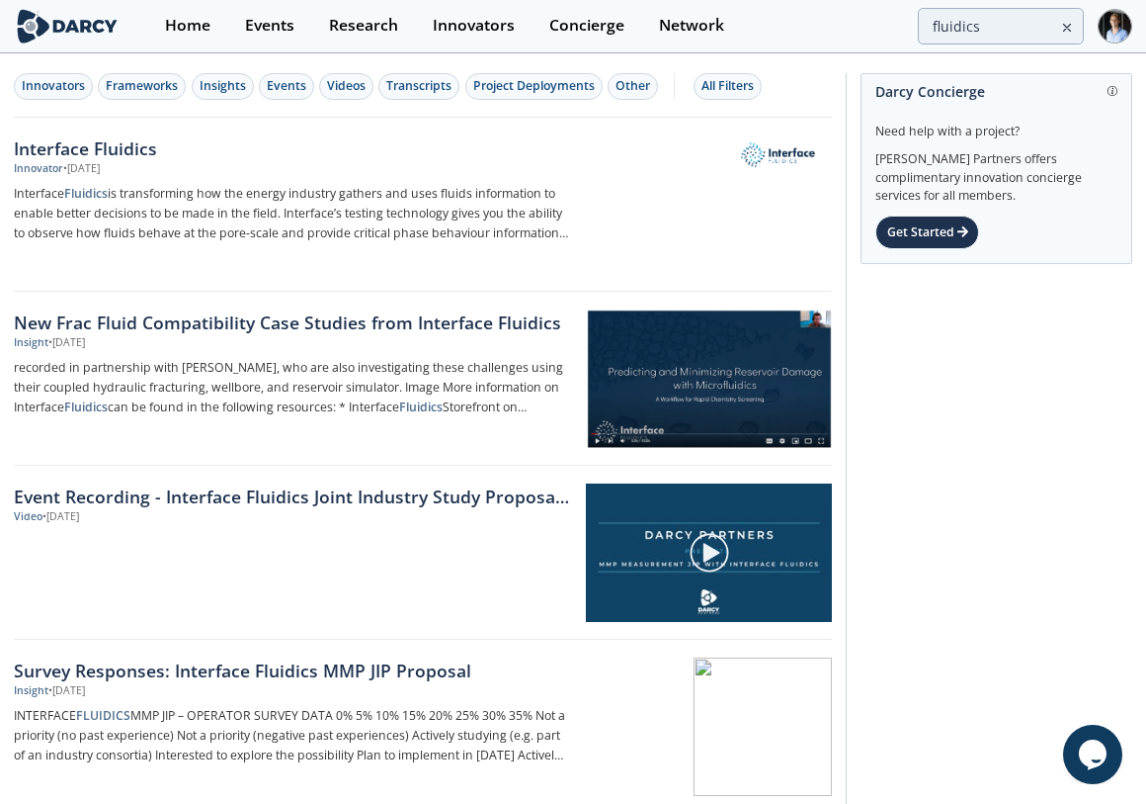
click at [206, 168] on div "Innovator • May 1, 2024" at bounding box center [291, 169] width 555 height 16
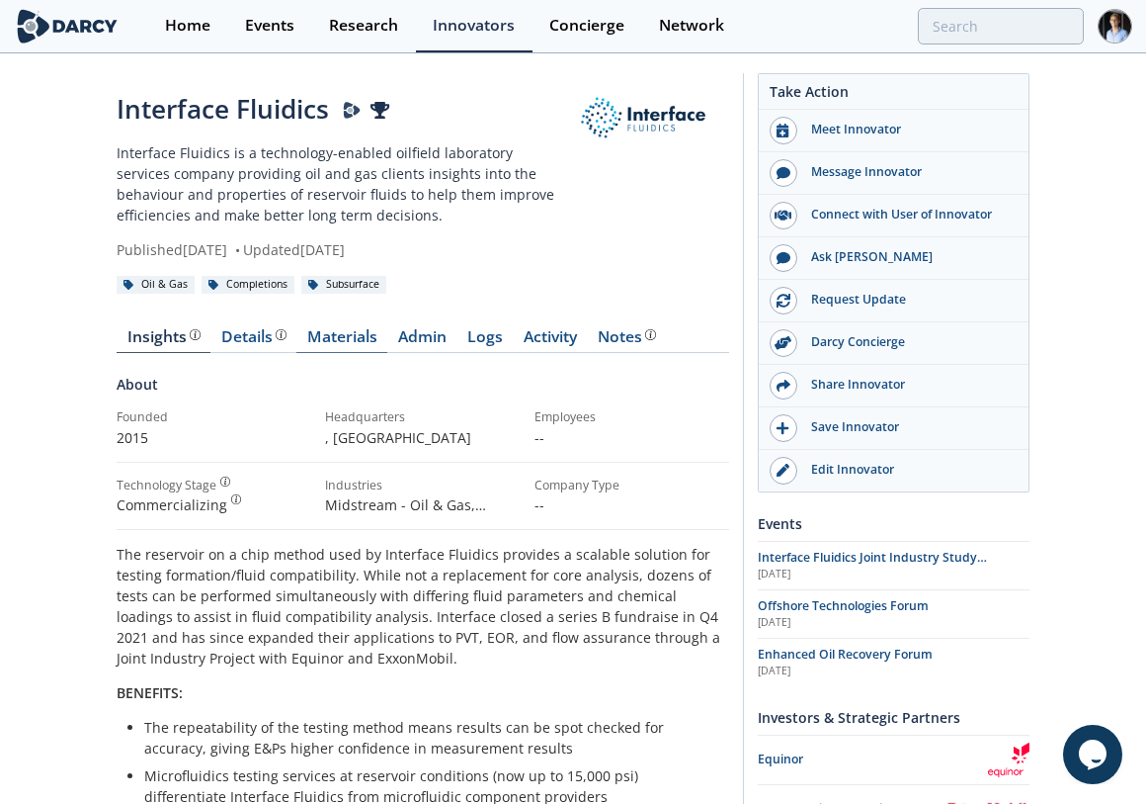
click at [348, 333] on link "Materials" at bounding box center [341, 341] width 91 height 24
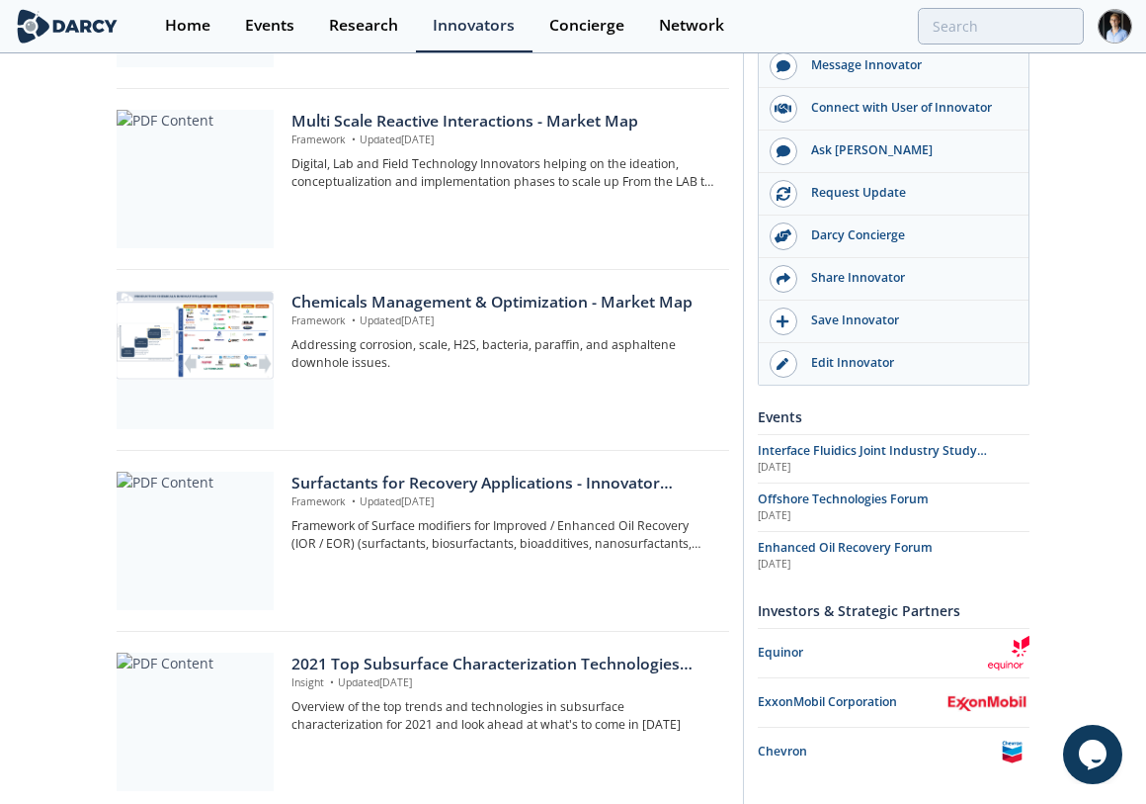
scroll to position [1427, 0]
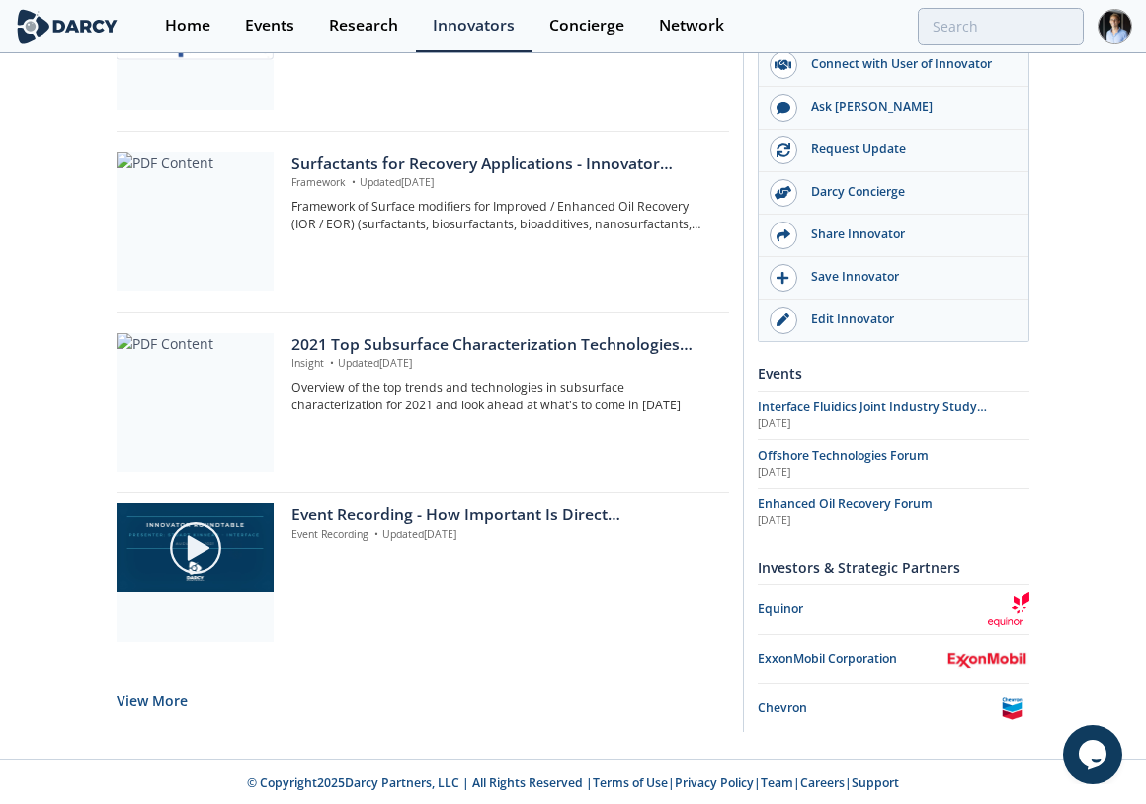
click at [173, 694] on button "View More" at bounding box center [152, 700] width 71 height 48
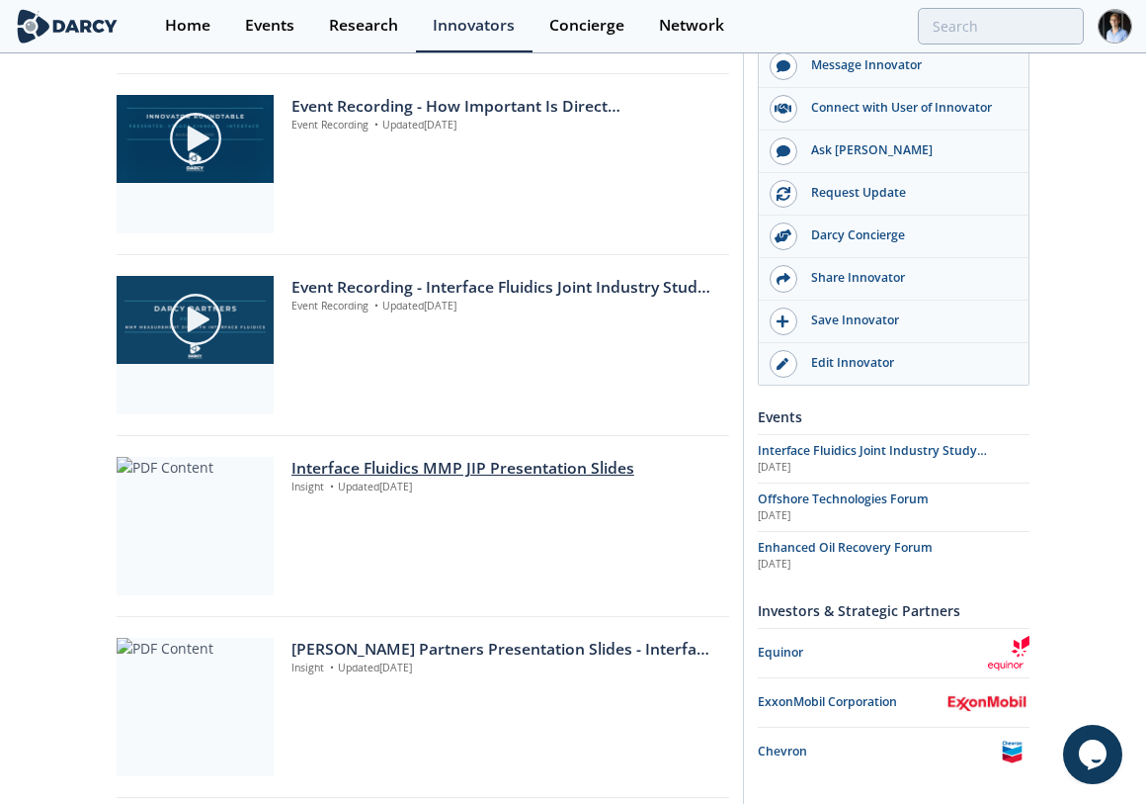
scroll to position [2338, 0]
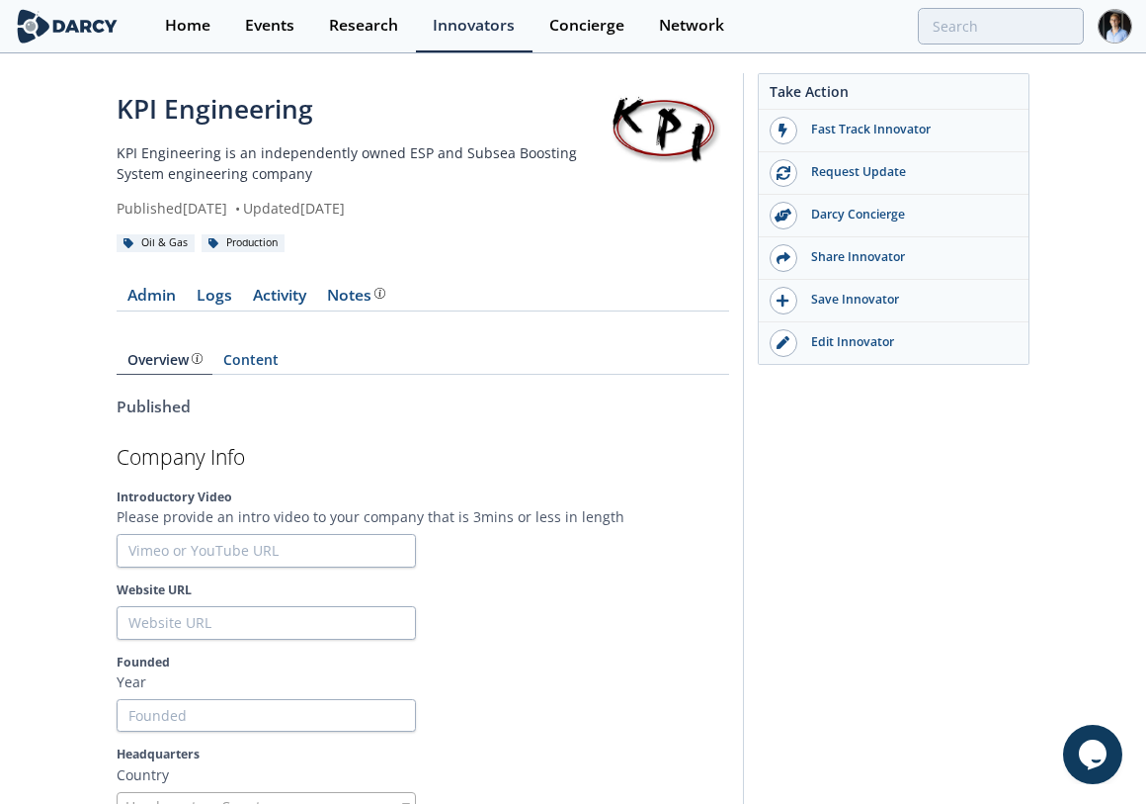
click at [614, 530] on div "Introductory Video Please provide an intro video to your company that is 3mins …" at bounding box center [423, 527] width 613 height 79
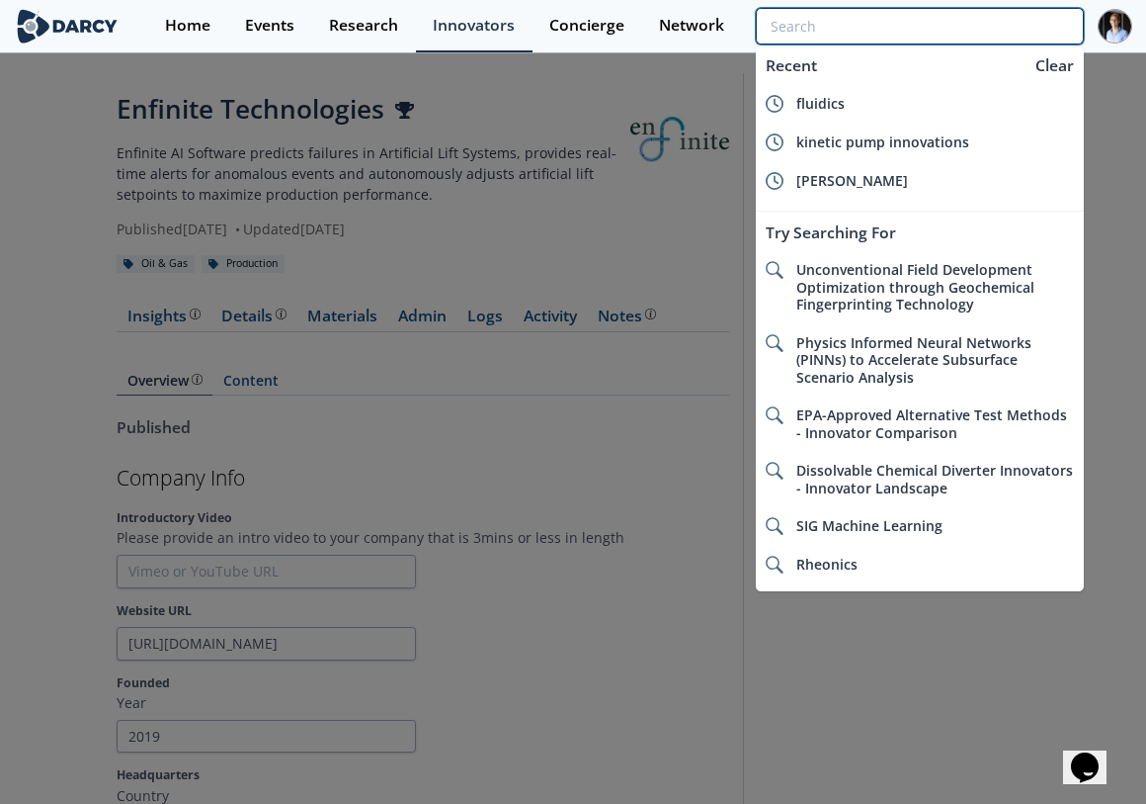
click at [941, 36] on input "search" at bounding box center [920, 26] width 328 height 37
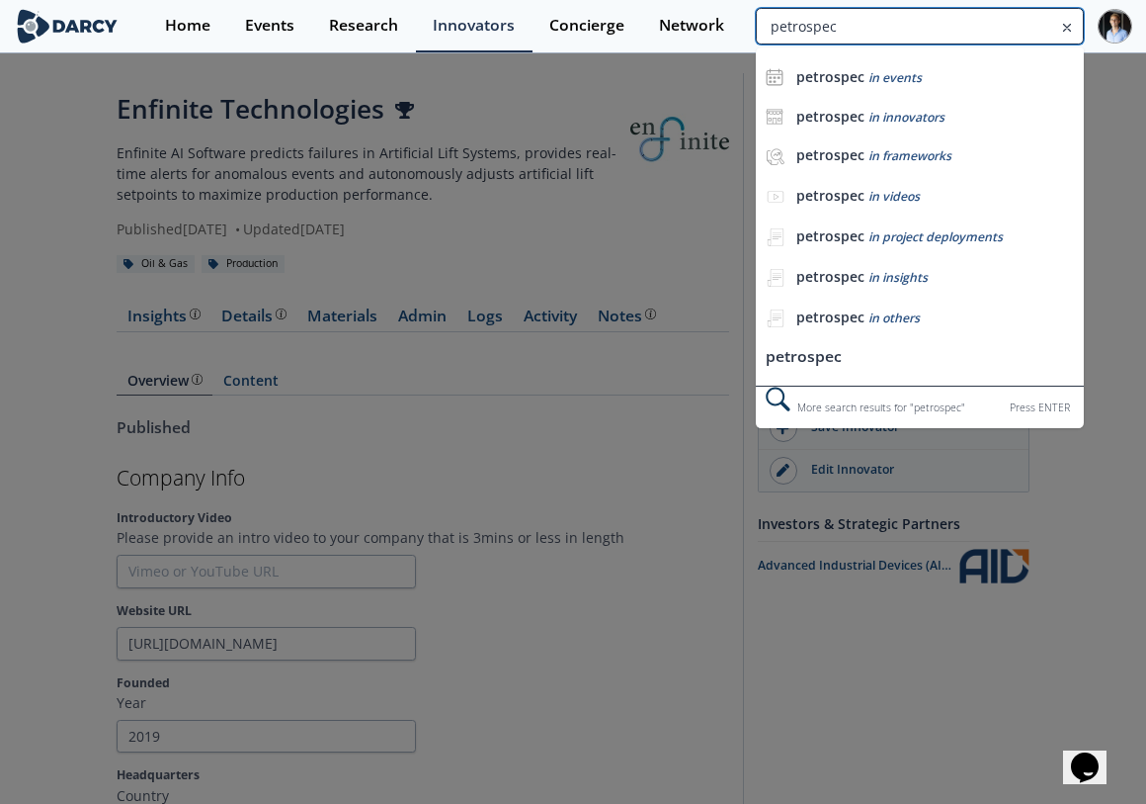
type input "petrospec"
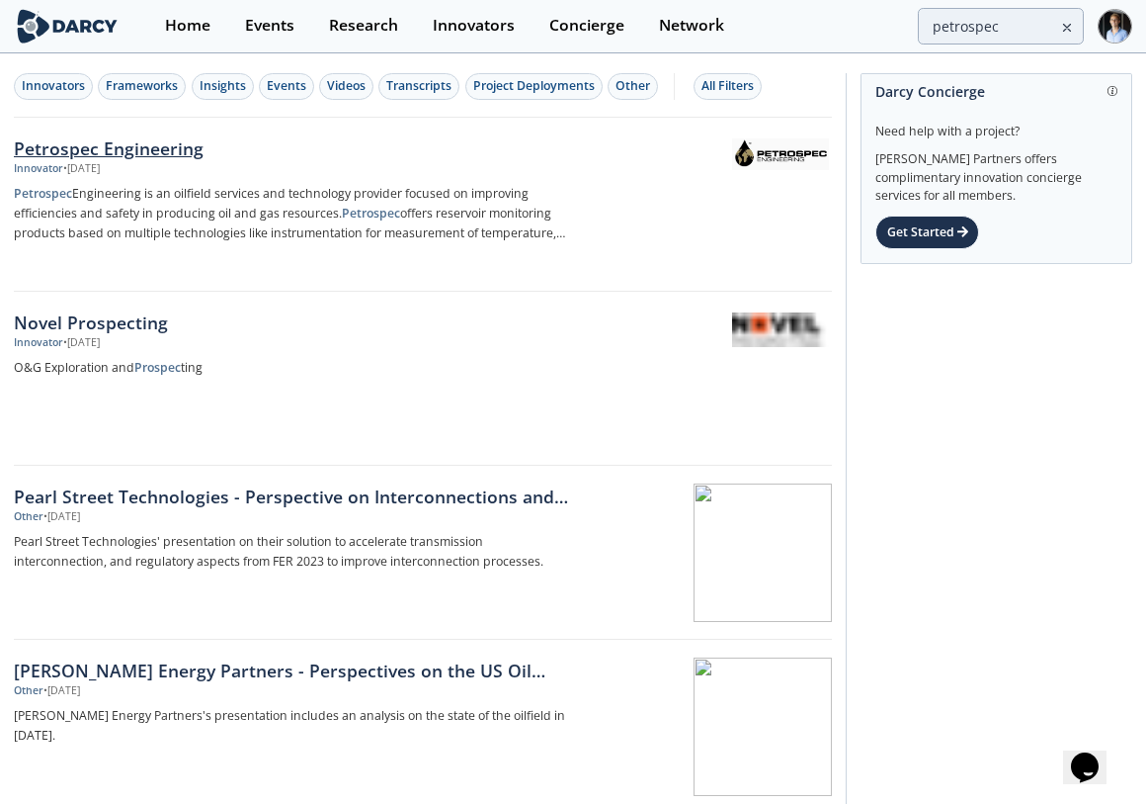
click at [408, 184] on p "Petrospec Engineering is an oilfield services and technology provider focused o…" at bounding box center [291, 213] width 555 height 59
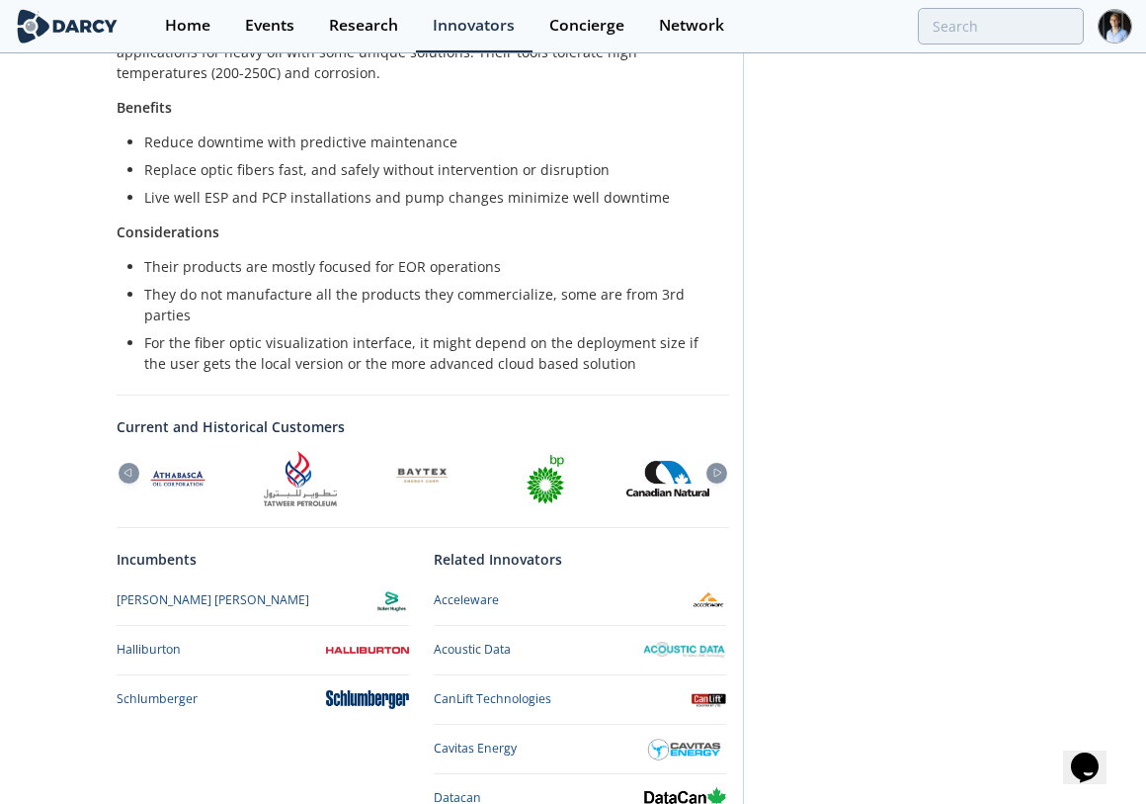
scroll to position [768, 0]
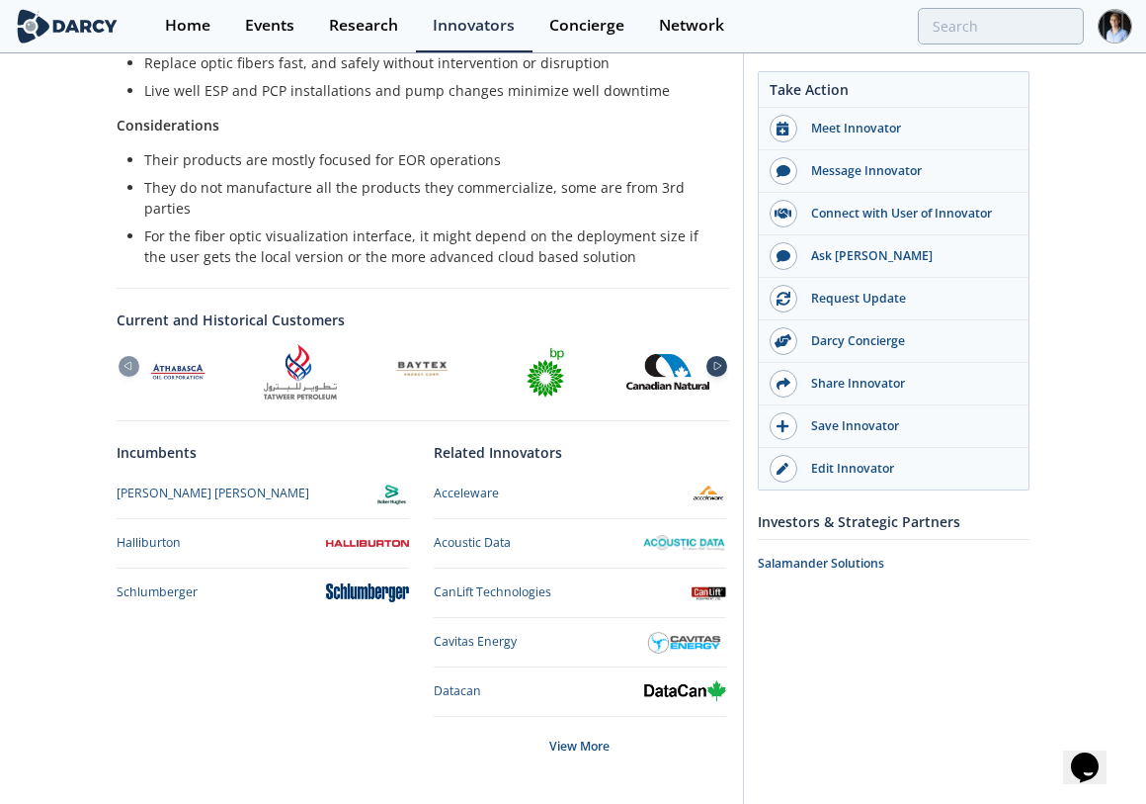
click at [720, 369] on icon at bounding box center [718, 366] width 24 height 9
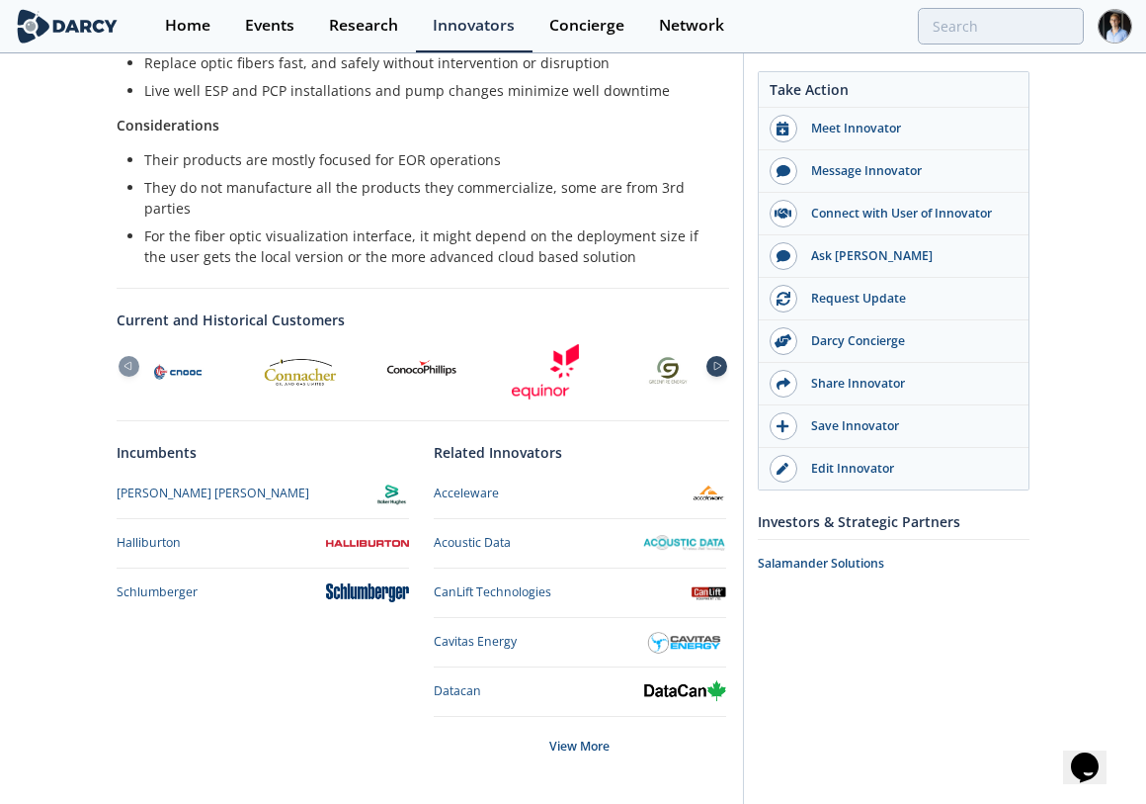
click at [720, 369] on icon at bounding box center [718, 366] width 24 height 9
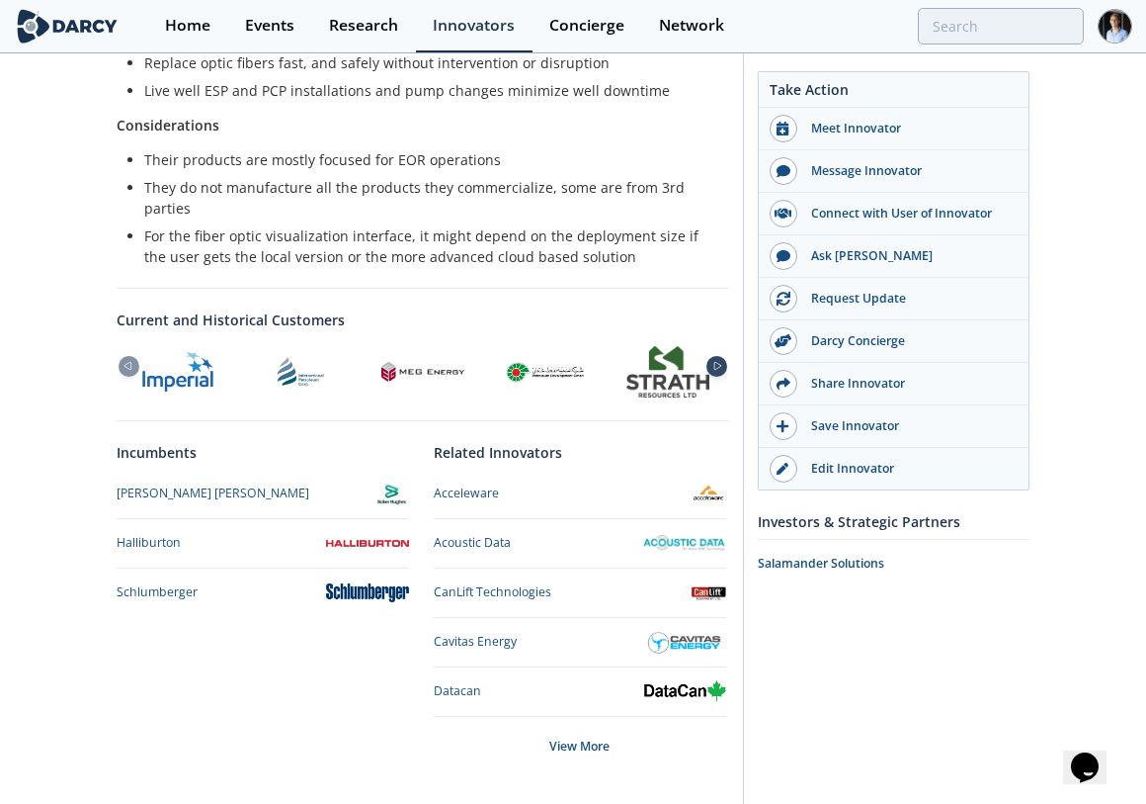
click at [720, 369] on icon at bounding box center [718, 366] width 24 height 9
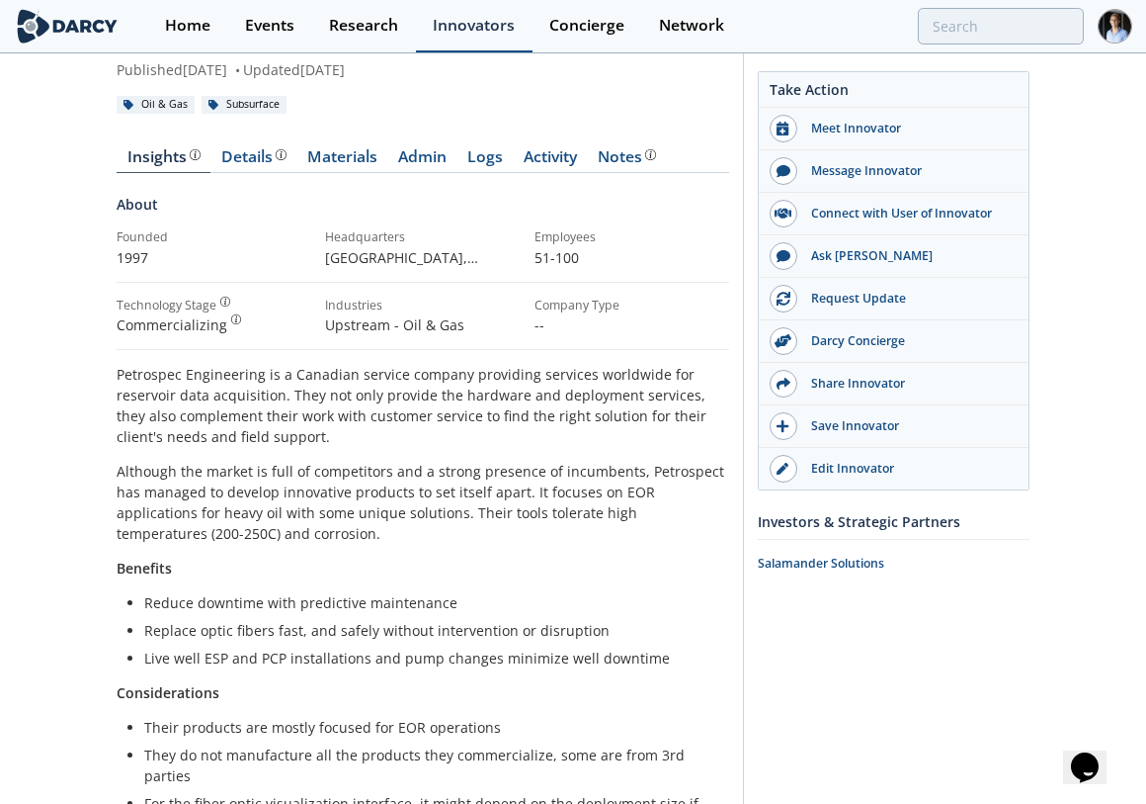
scroll to position [0, 0]
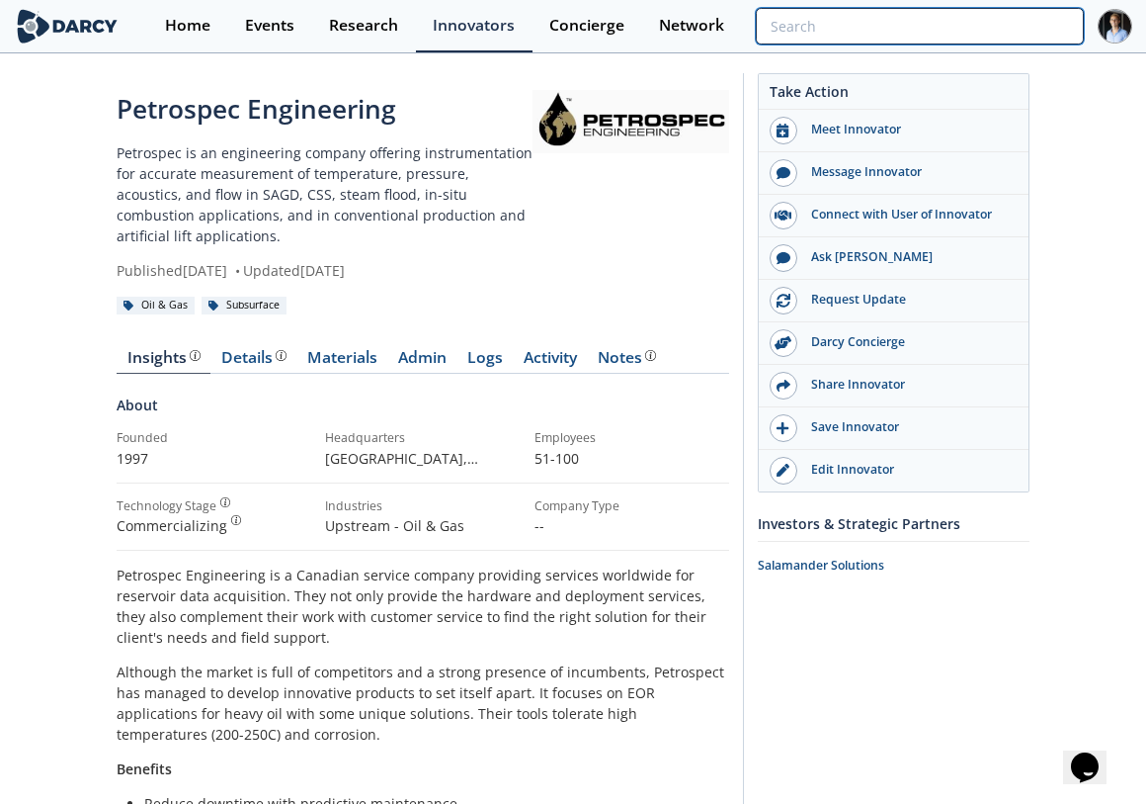
click at [957, 29] on input "search" at bounding box center [920, 26] width 328 height 37
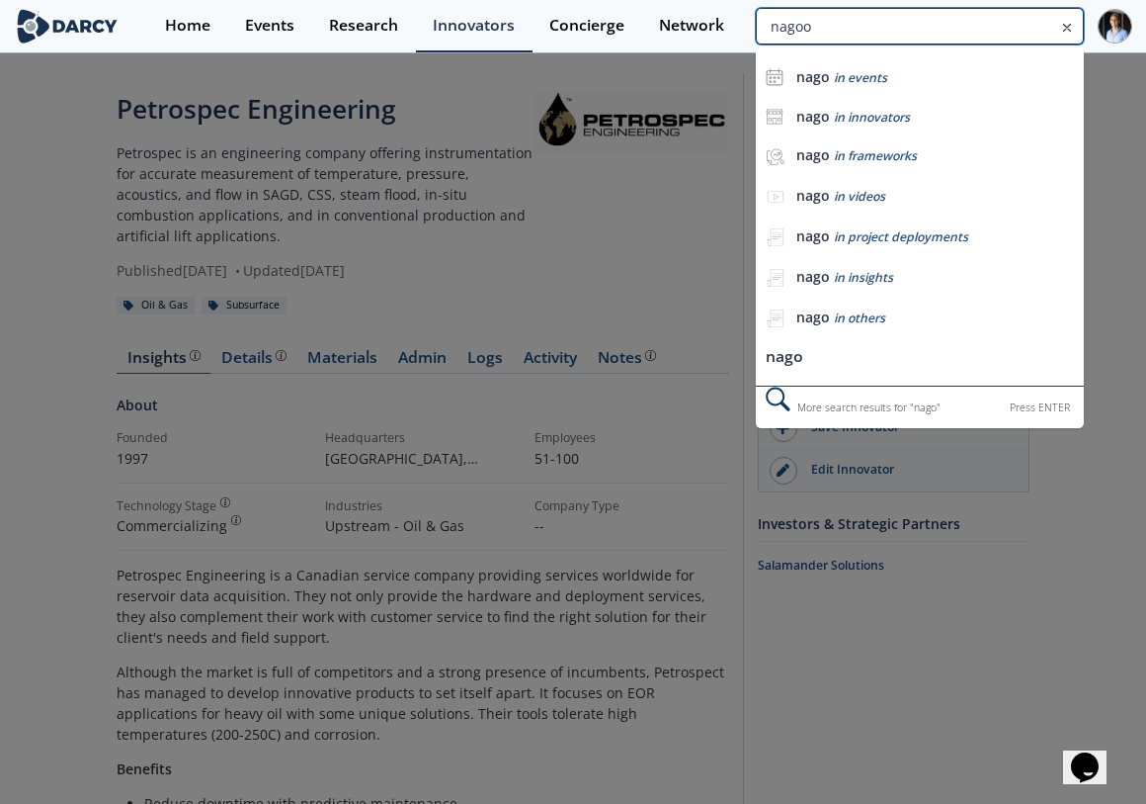
type input "nagoo"
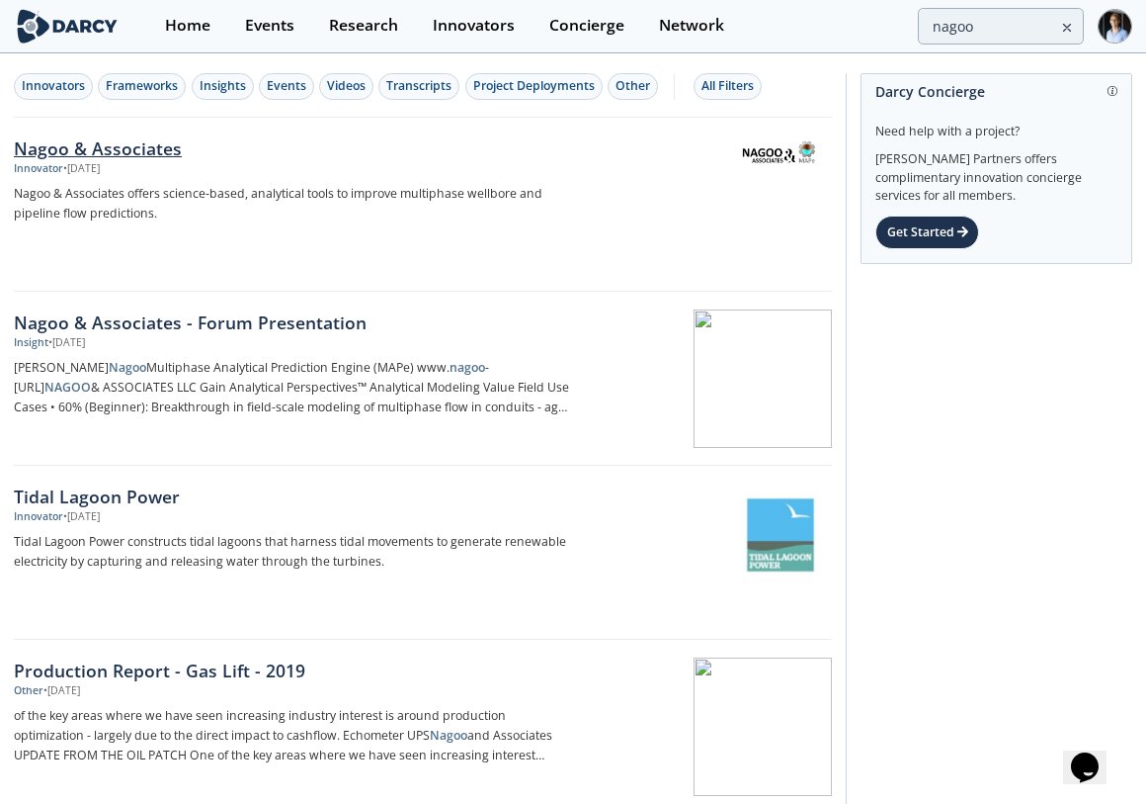
click at [359, 208] on p "Nagoo & Associates offers science-based, analytical tools to improve multiphase…" at bounding box center [291, 204] width 555 height 40
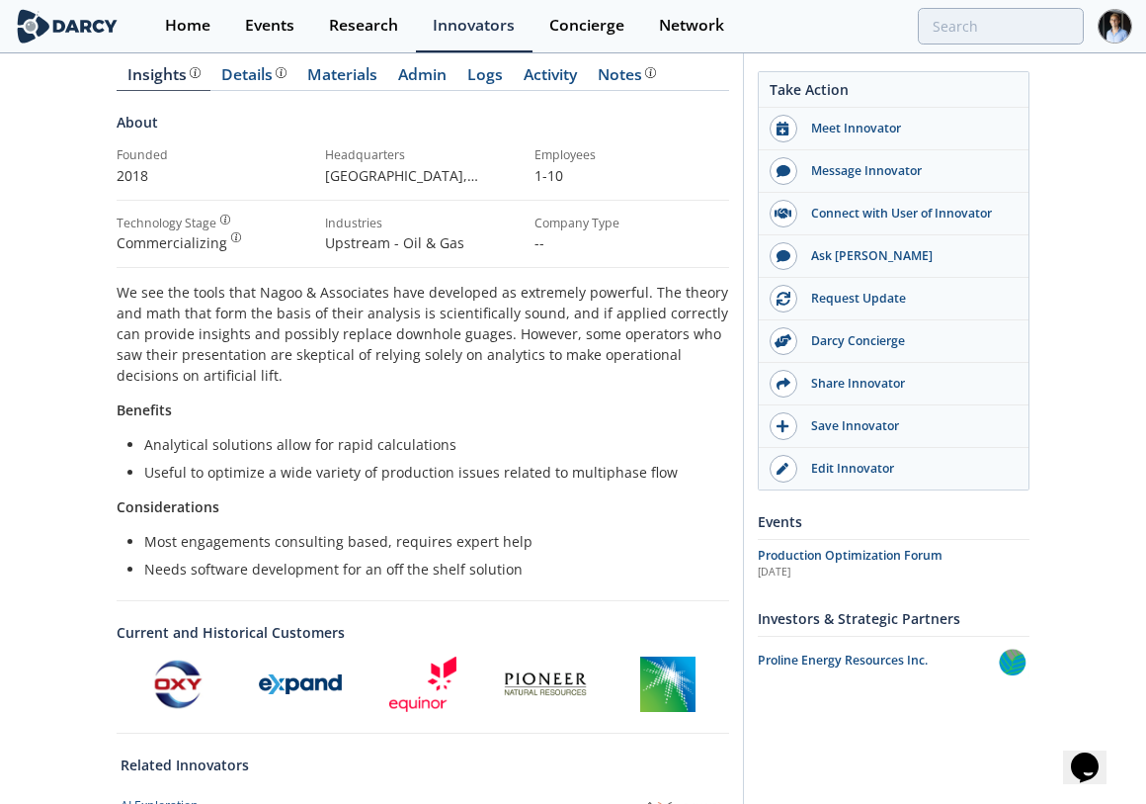
scroll to position [60, 0]
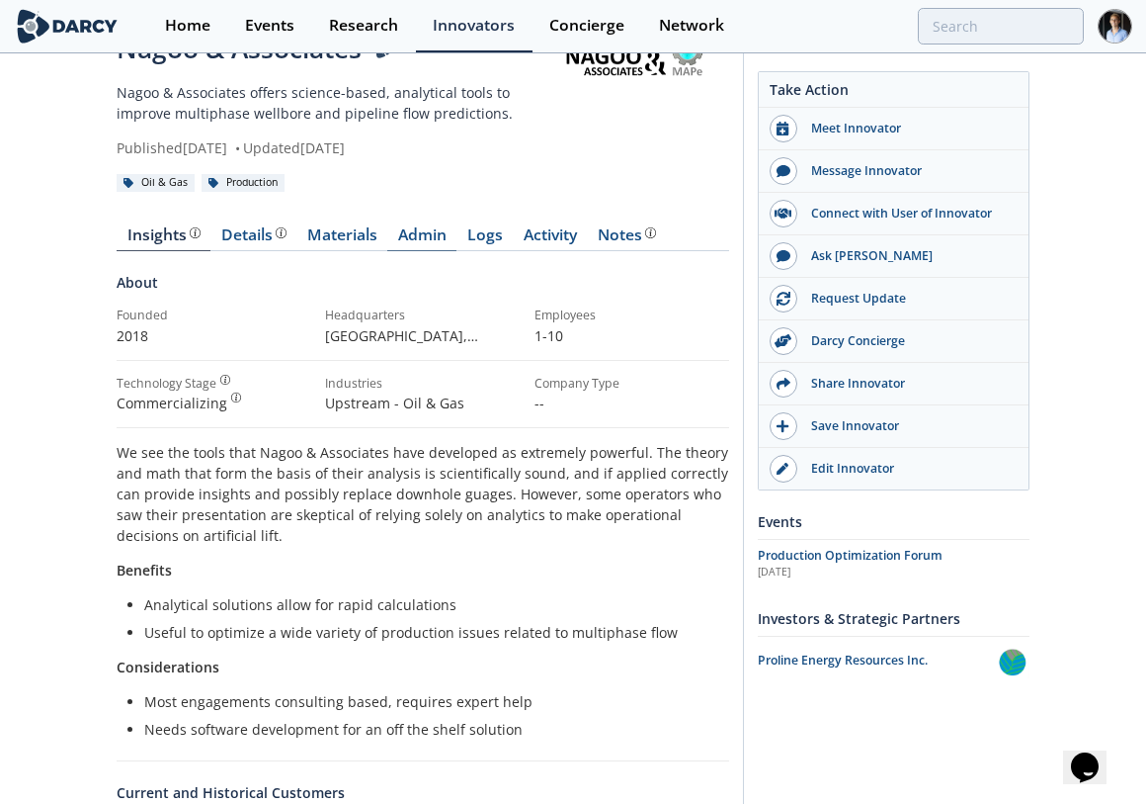
click at [408, 244] on link "Admin" at bounding box center [421, 239] width 69 height 24
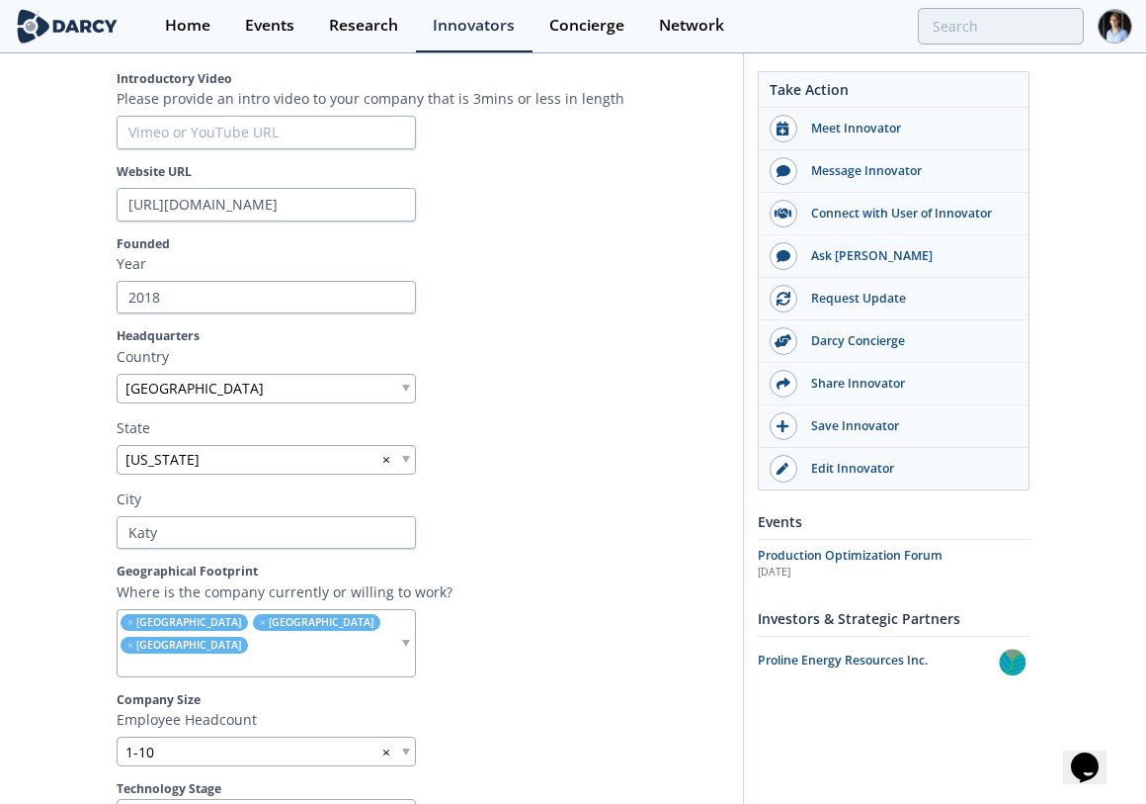
scroll to position [499, 0]
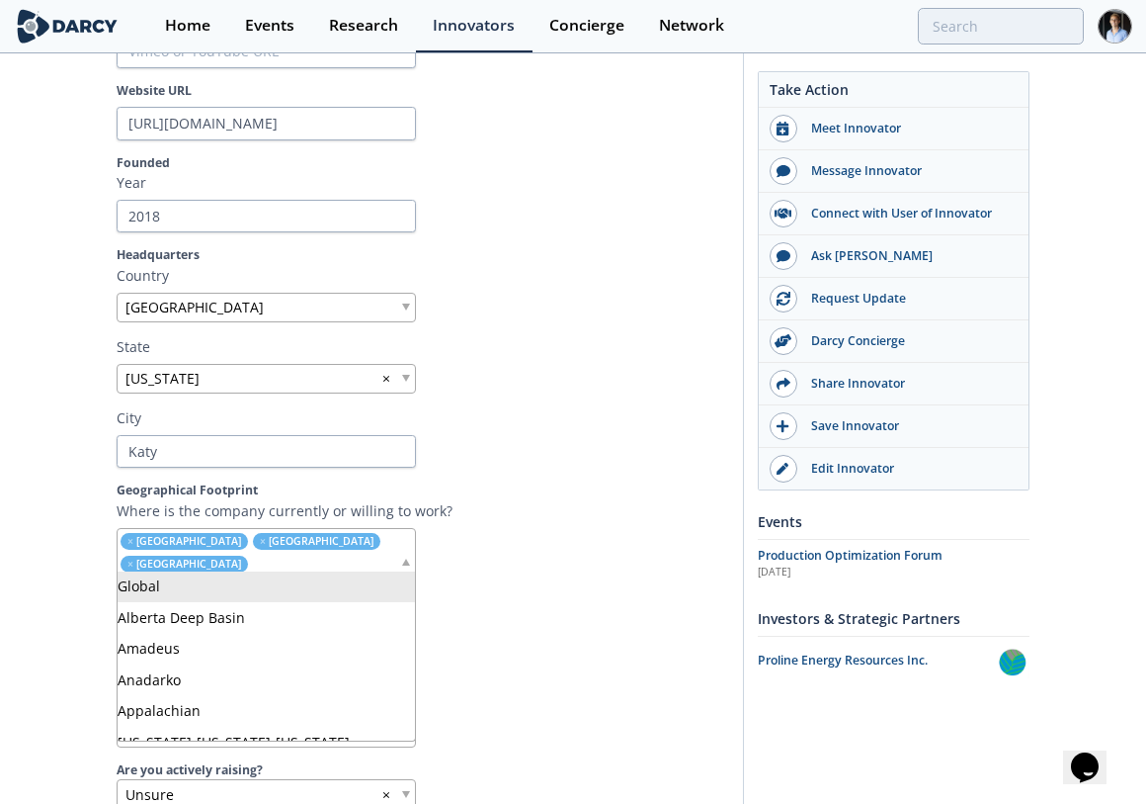
click at [324, 574] on input "search" at bounding box center [259, 584] width 282 height 21
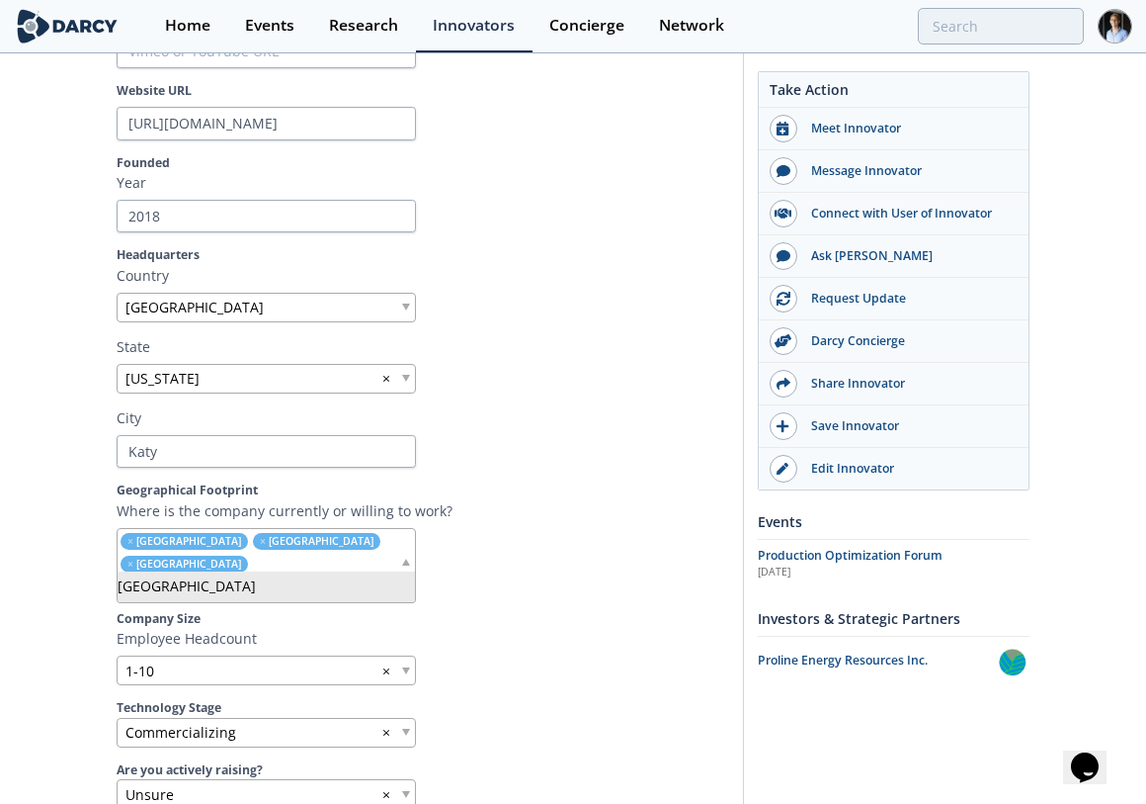
type input "ovi"
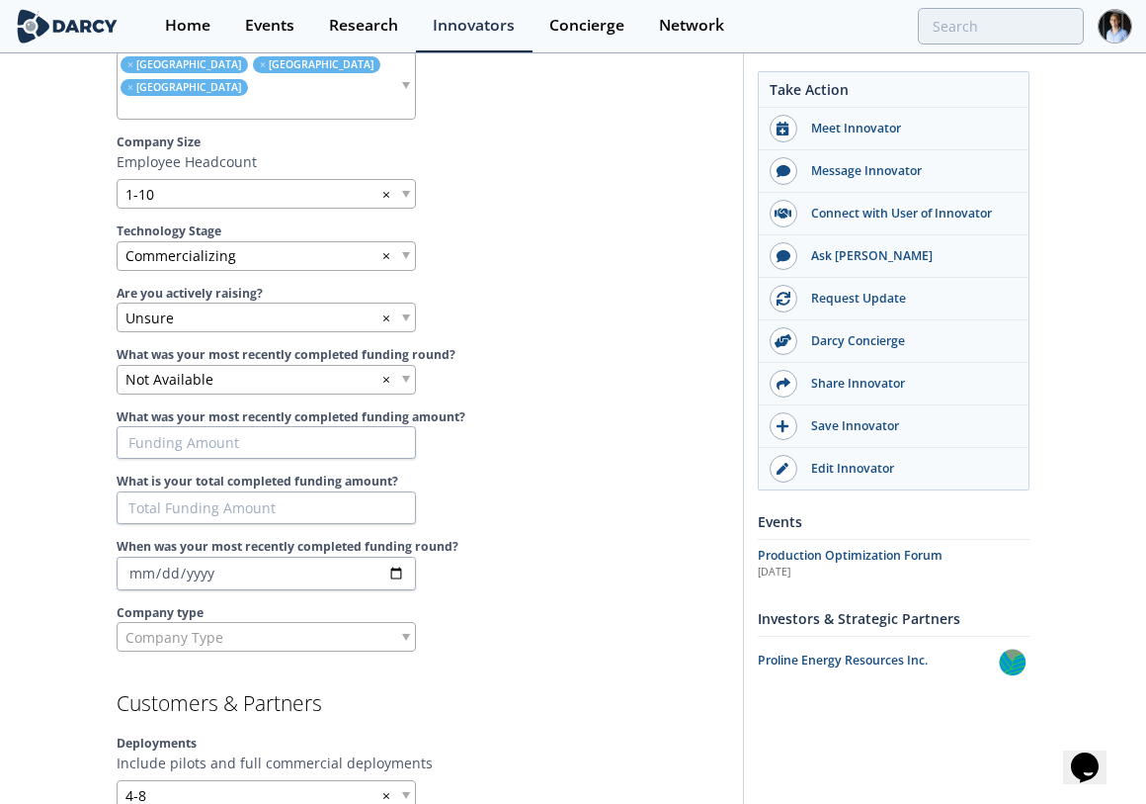
scroll to position [1268, 0]
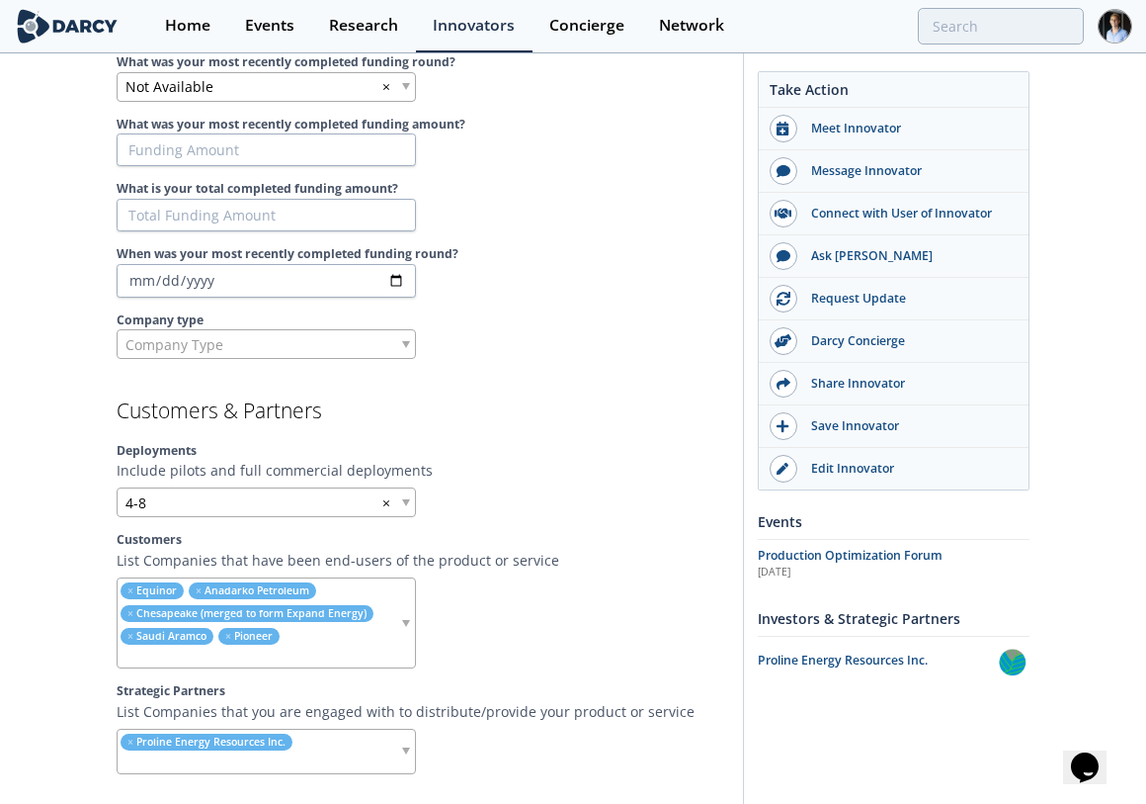
click at [338, 646] on input "search" at bounding box center [259, 656] width 282 height 21
type input "ovintiv"
drag, startPoint x: 301, startPoint y: 666, endPoint x: 315, endPoint y: 657, distance: 16.4
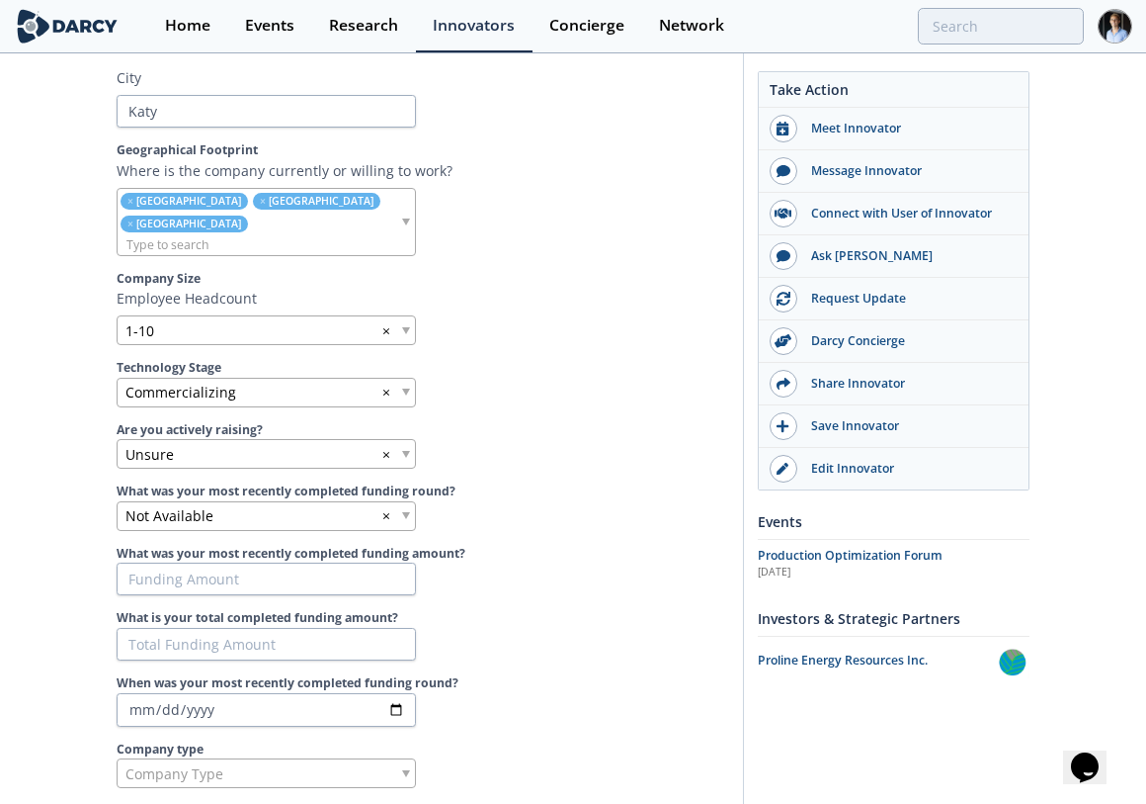
scroll to position [829, 0]
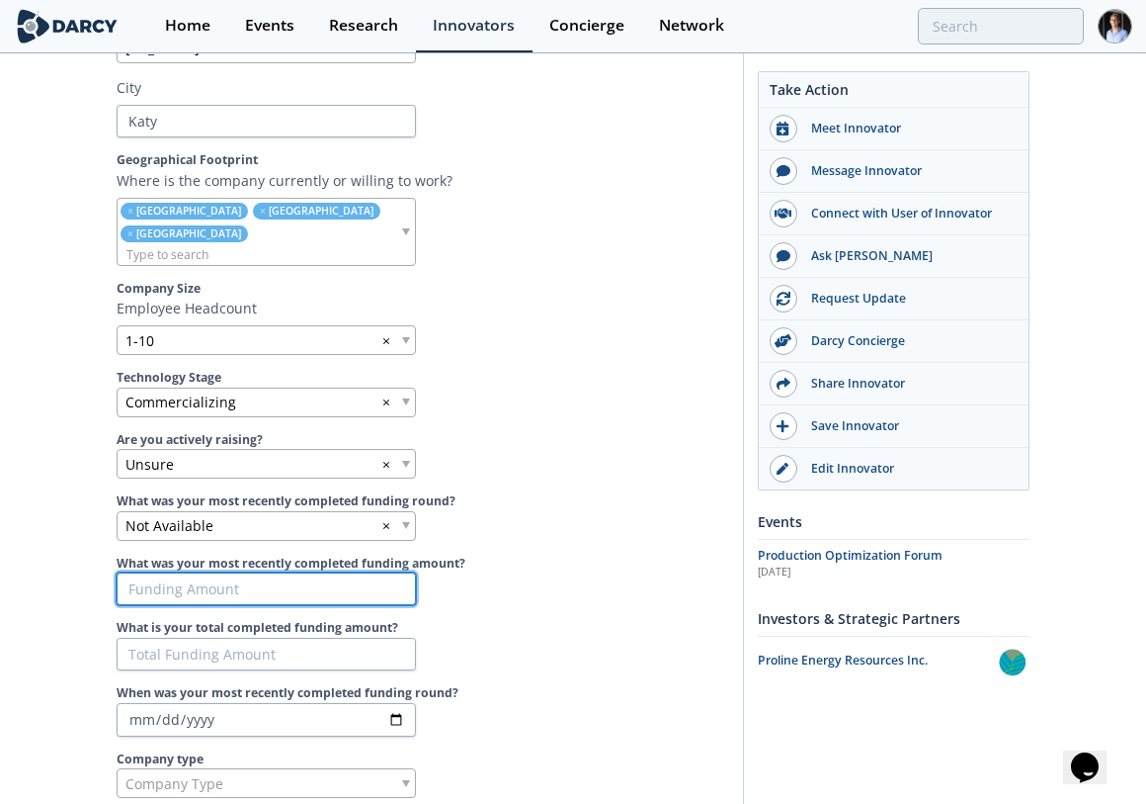
click at [246, 572] on input "What was your most recently completed funding amount?" at bounding box center [266, 589] width 299 height 34
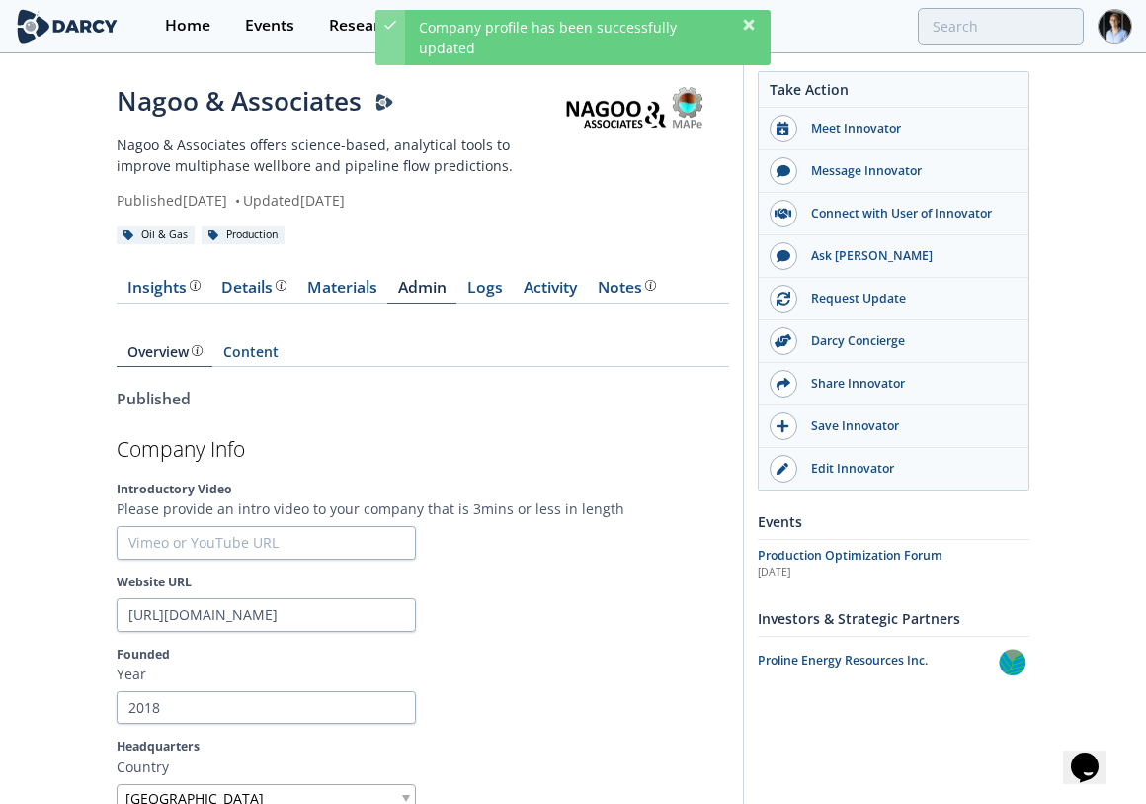
scroll to position [0, 0]
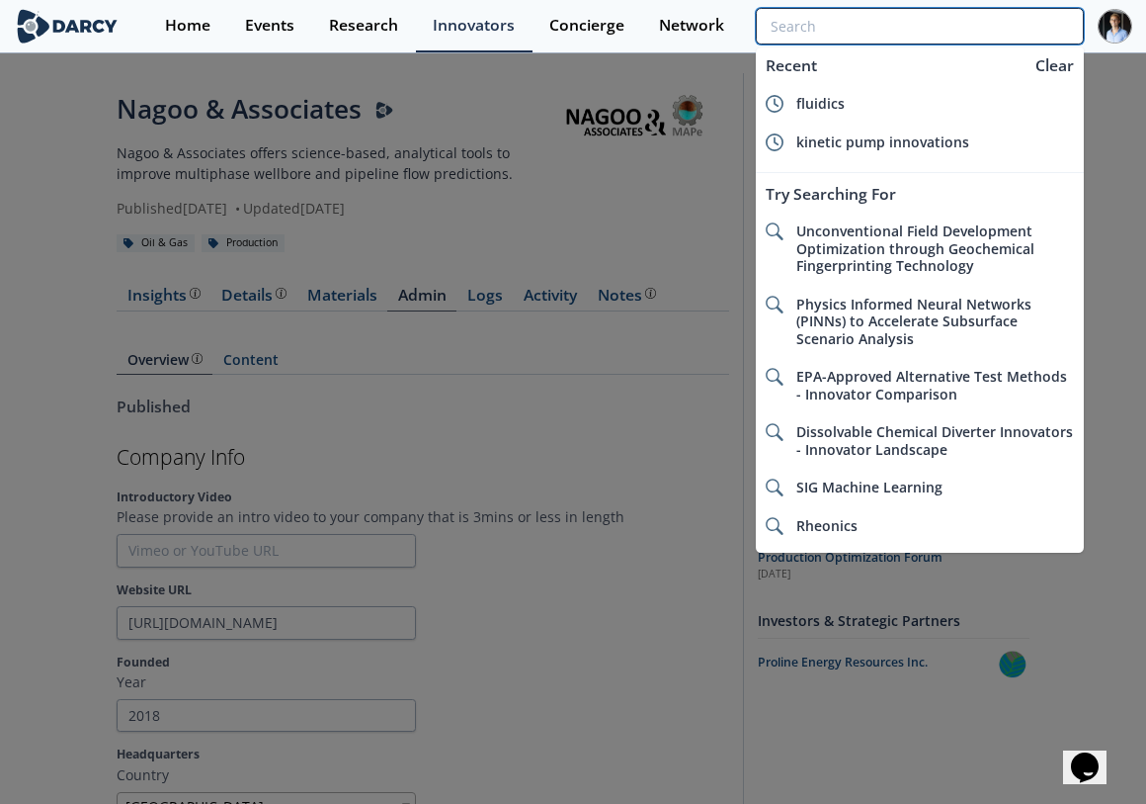
click at [994, 29] on input "search" at bounding box center [920, 26] width 328 height 37
paste input "Novomet"
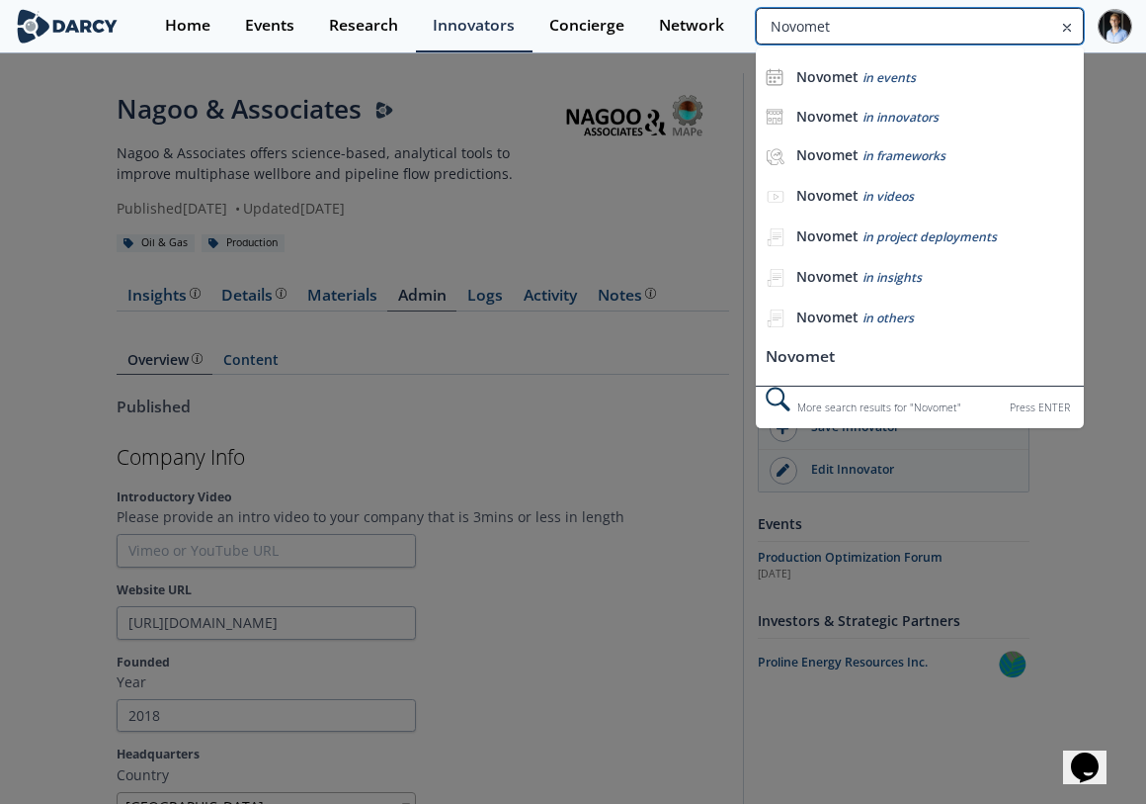
type input "Novomet"
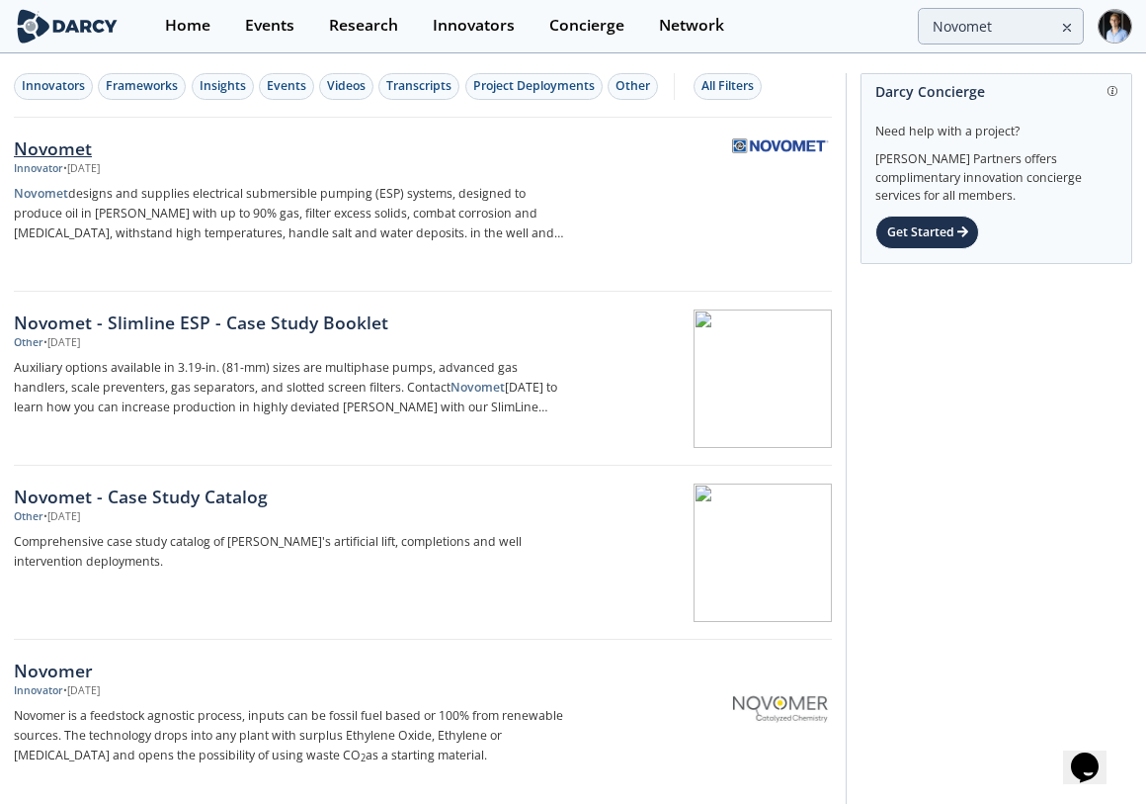
click at [441, 198] on p "Novomet designs and supplies electrical submersible pumping (ESP) systems, desi…" at bounding box center [291, 213] width 555 height 59
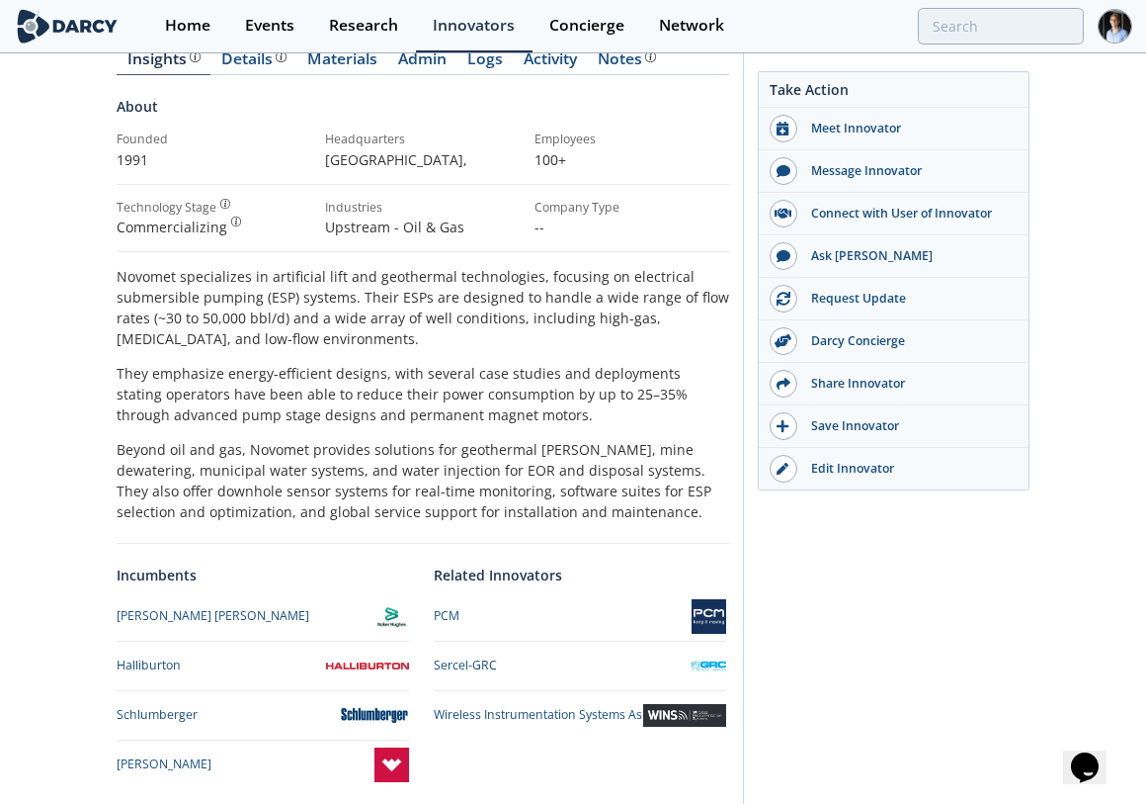
scroll to position [210, 0]
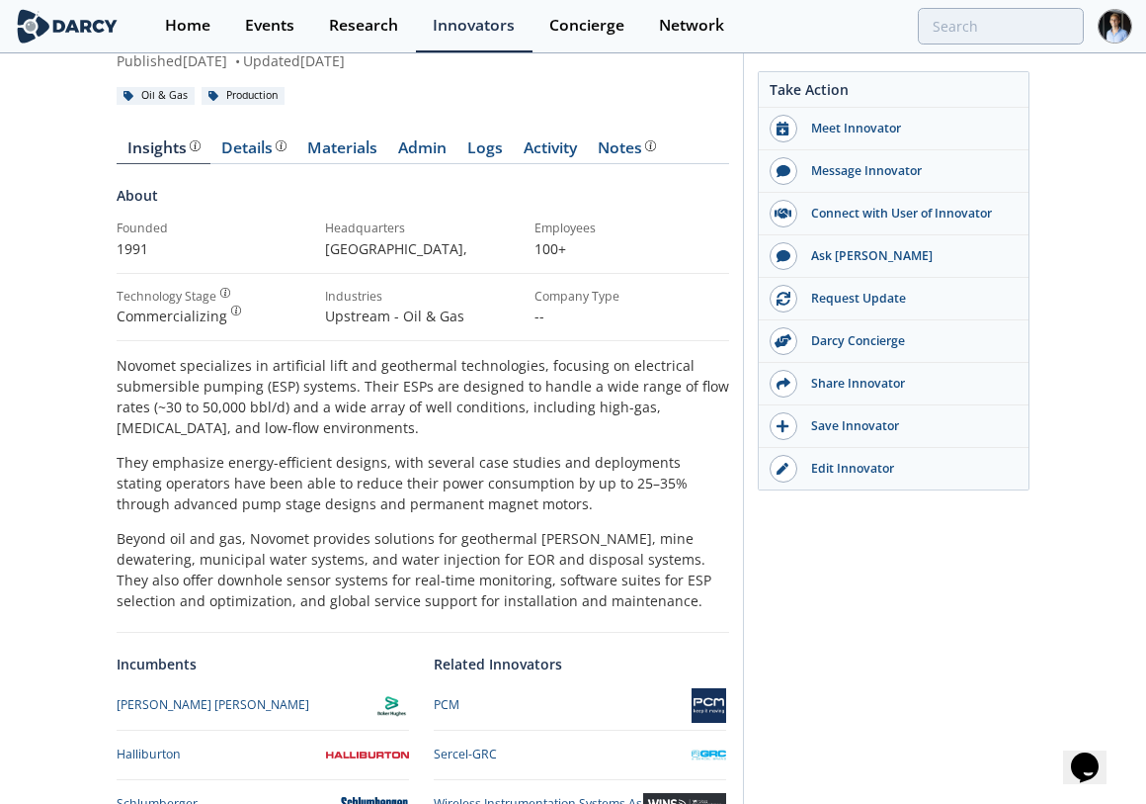
click at [446, 153] on div "Insights Details Materials Admin Logs Activity Notes About Founded 1991" at bounding box center [423, 517] width 613 height 809
click at [446, 162] on link "Admin" at bounding box center [421, 152] width 69 height 24
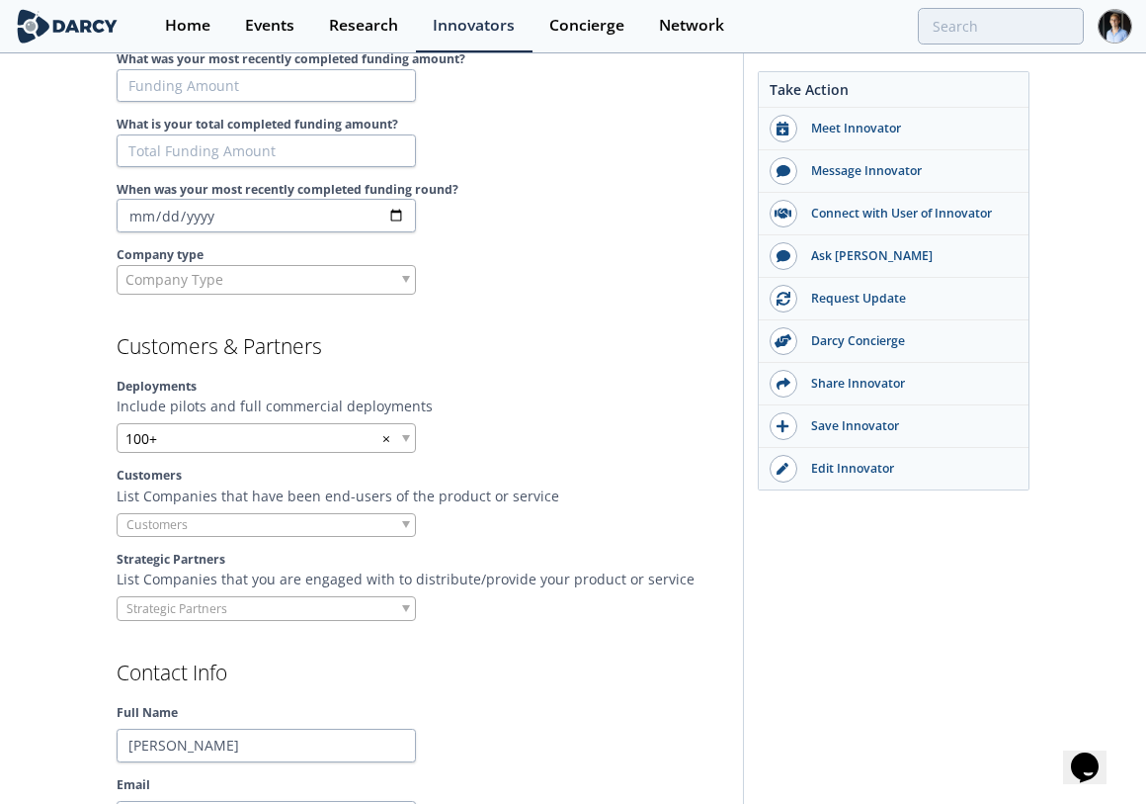
scroll to position [1637, 0]
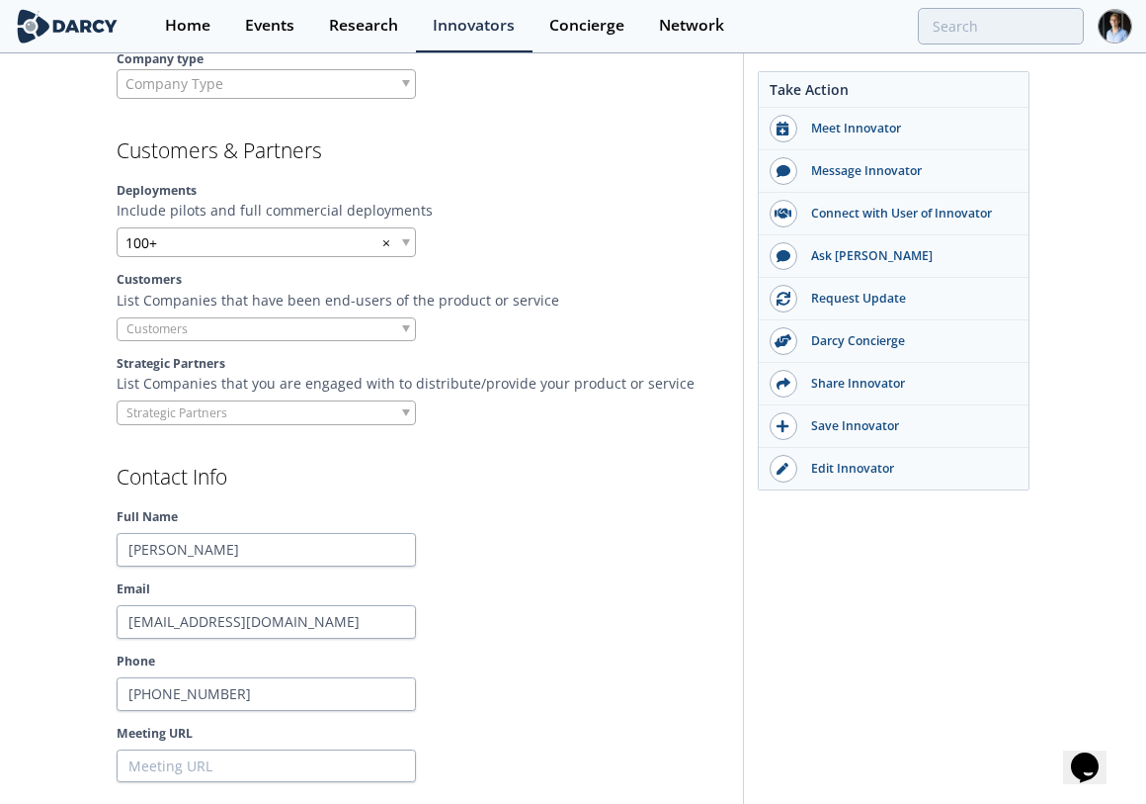
click at [212, 339] on input "search" at bounding box center [193, 328] width 150 height 21
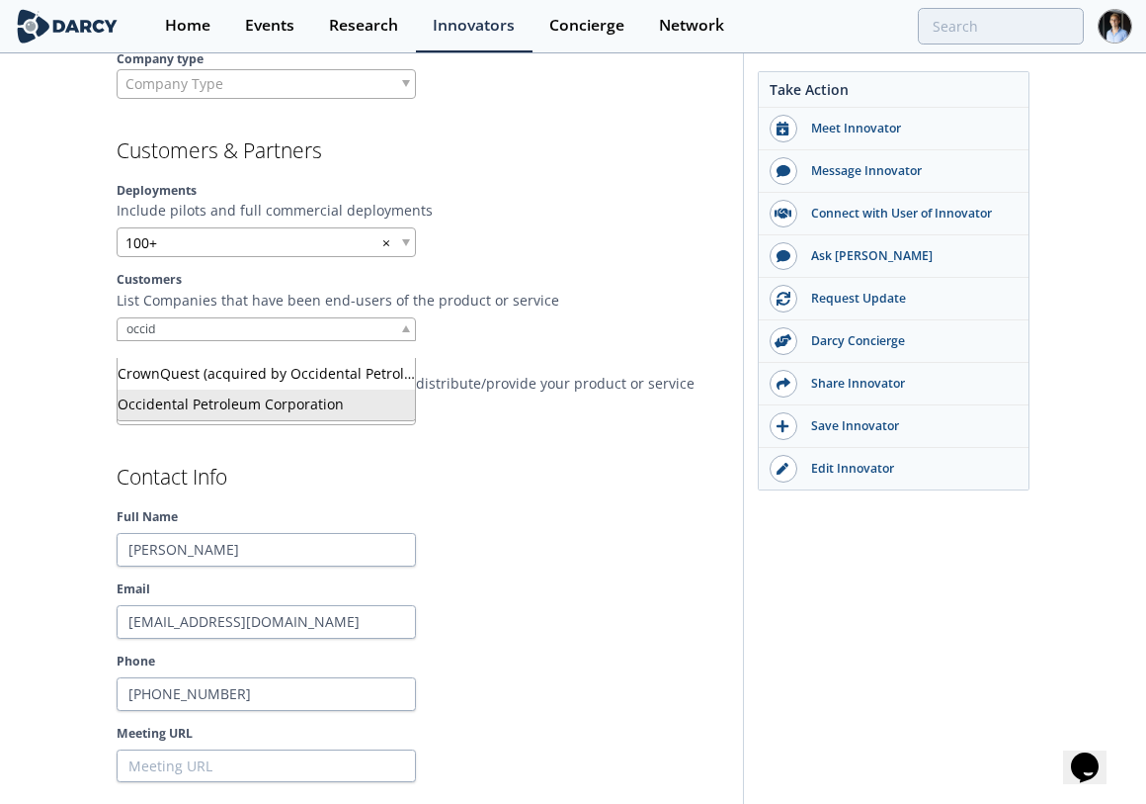
type input "occid"
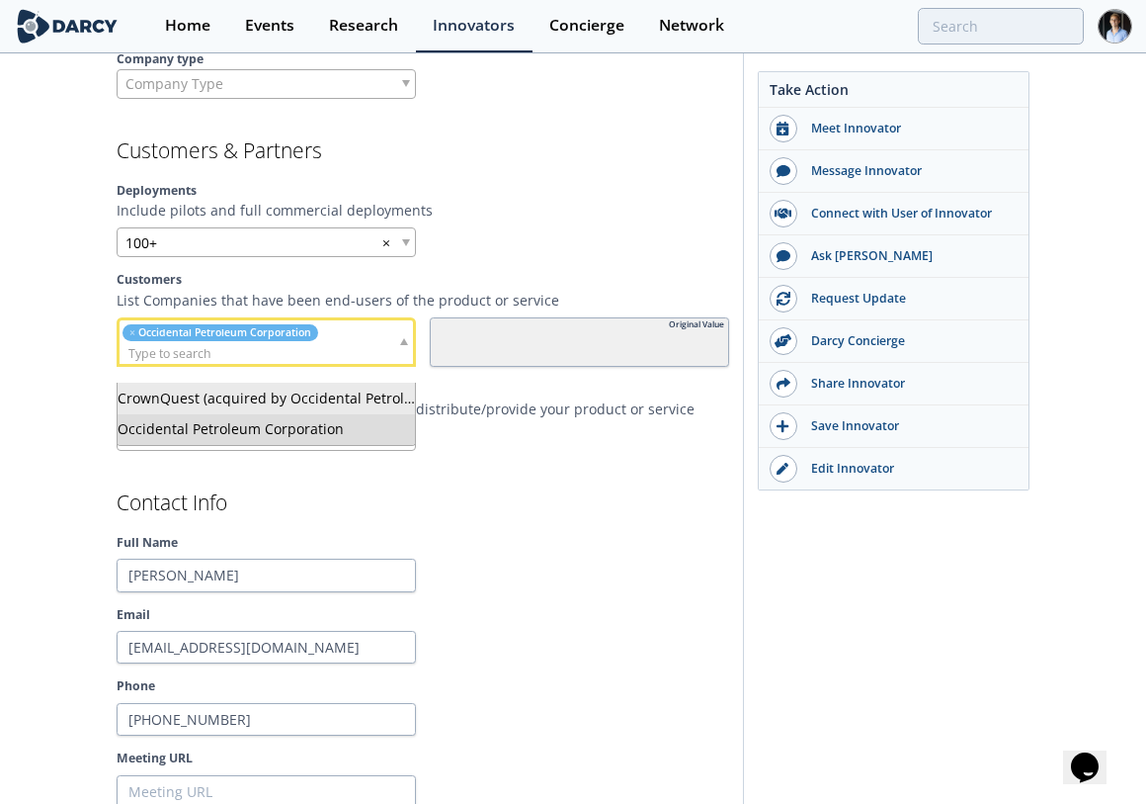
click at [576, 451] on div at bounding box center [579, 438] width 299 height 25
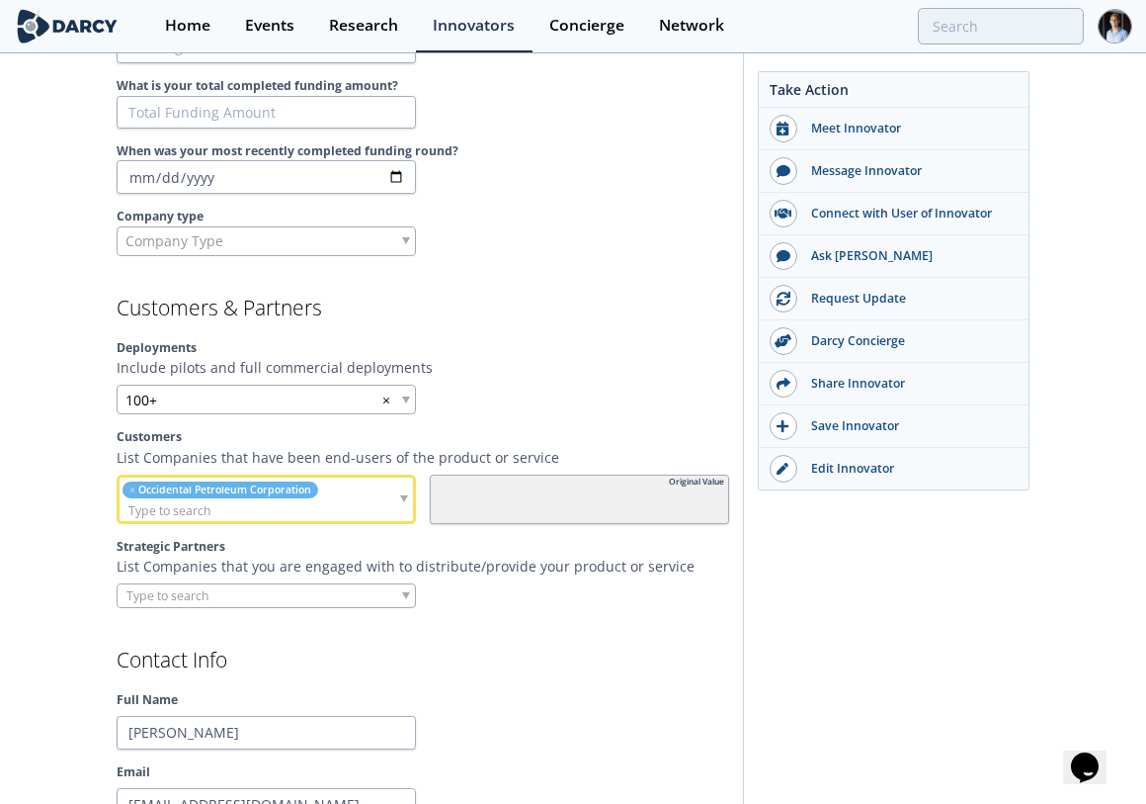
scroll to position [1088, 0]
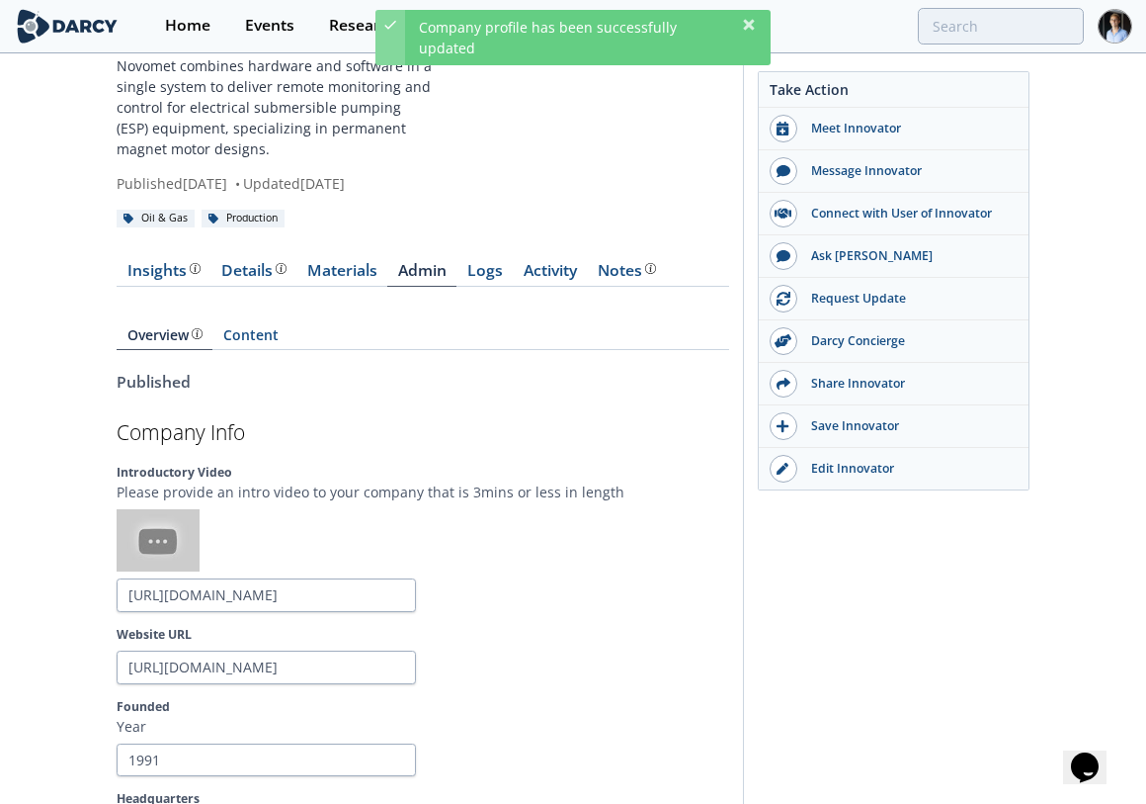
scroll to position [0, 0]
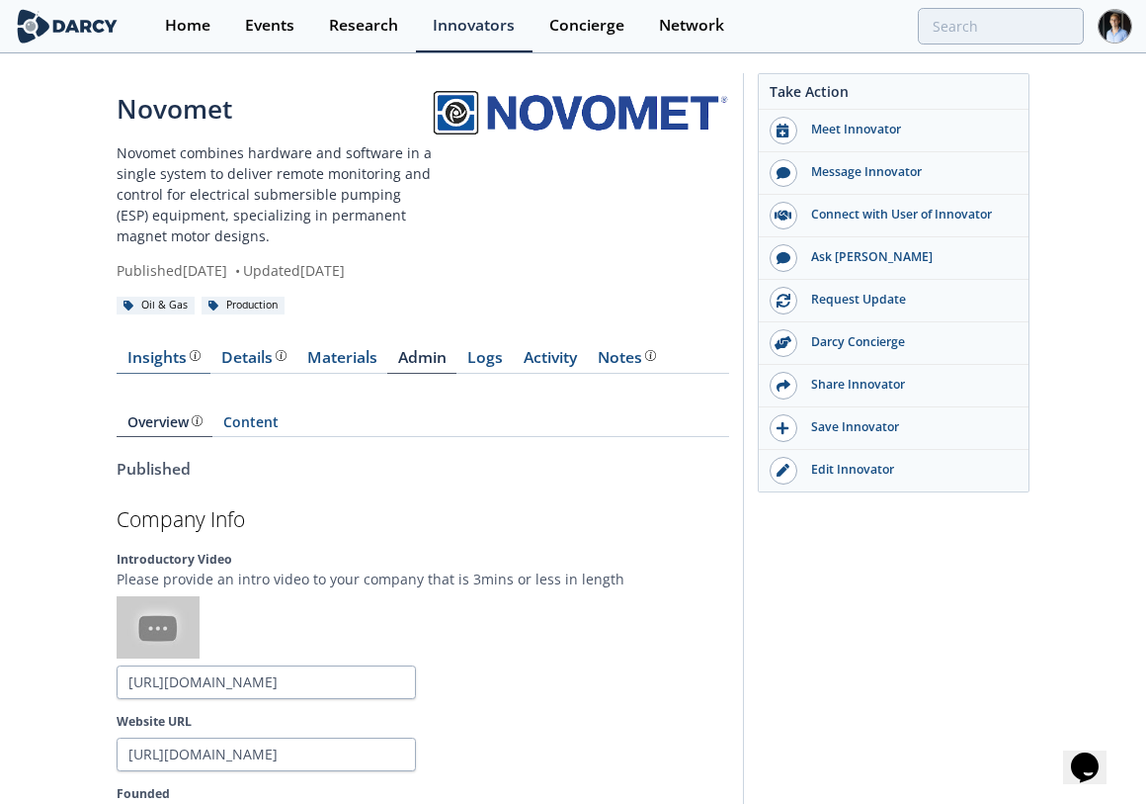
click at [165, 366] on div "Insights" at bounding box center [163, 358] width 73 height 16
